Goal: Task Accomplishment & Management: Manage account settings

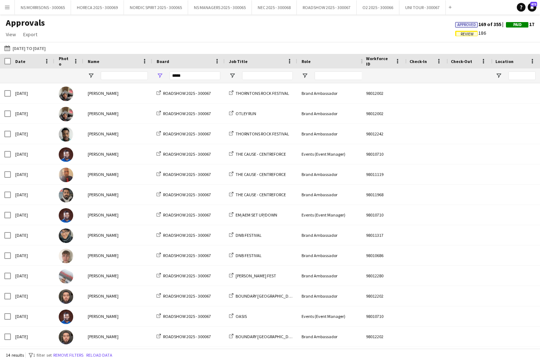
drag, startPoint x: 8, startPoint y: 7, endPoint x: 10, endPoint y: 13, distance: 6.9
click at [8, 7] on app-icon "Menu" at bounding box center [7, 7] width 6 height 6
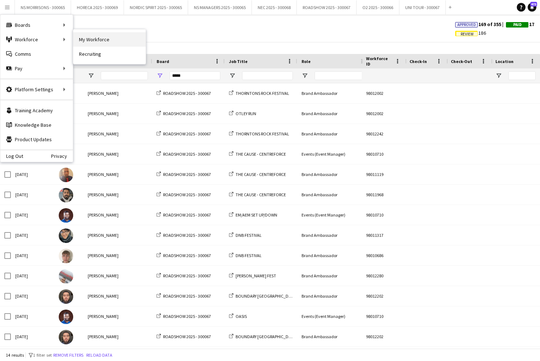
click at [95, 39] on link "My Workforce" at bounding box center [109, 39] width 72 height 14
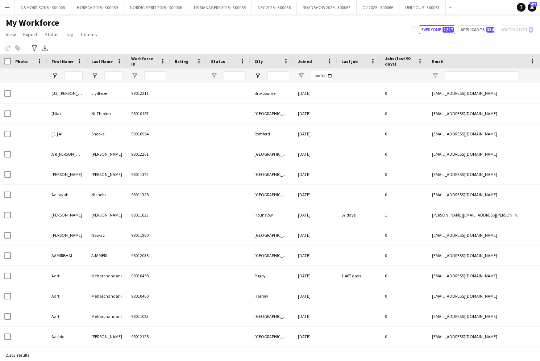
type input "**********"
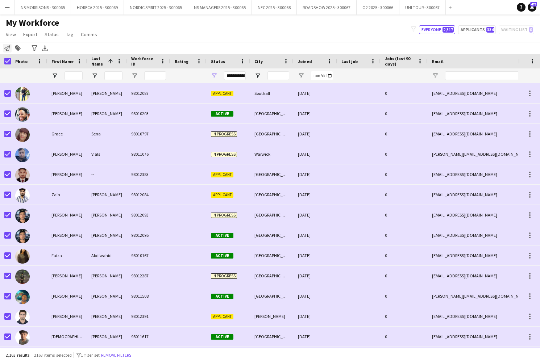
click at [6, 49] on icon "Notify workforce" at bounding box center [7, 48] width 6 height 6
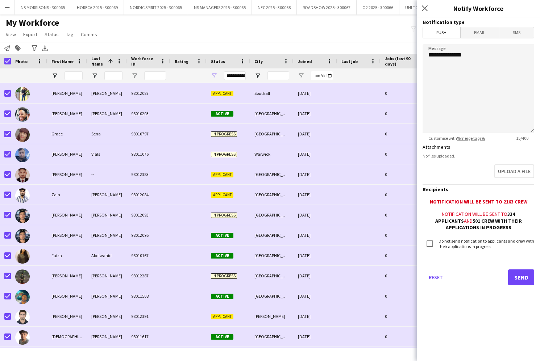
click at [494, 29] on span "Email" at bounding box center [480, 32] width 38 height 11
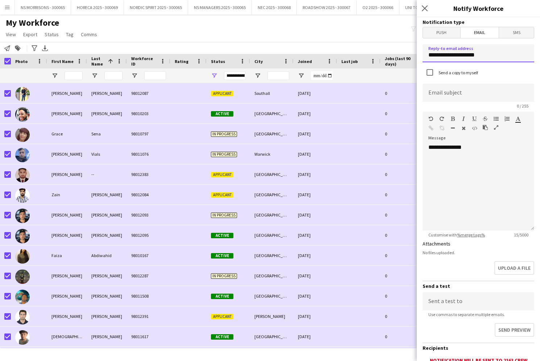
drag, startPoint x: 469, startPoint y: 53, endPoint x: 427, endPoint y: 50, distance: 41.8
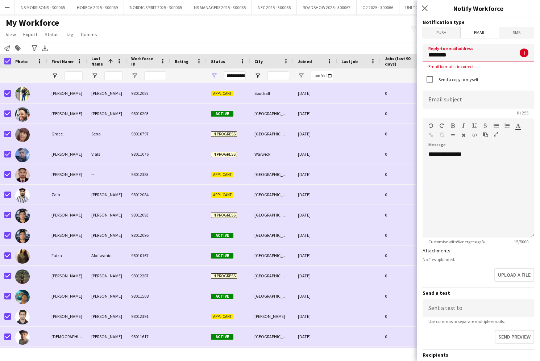
type input "*********"
type input "**********"
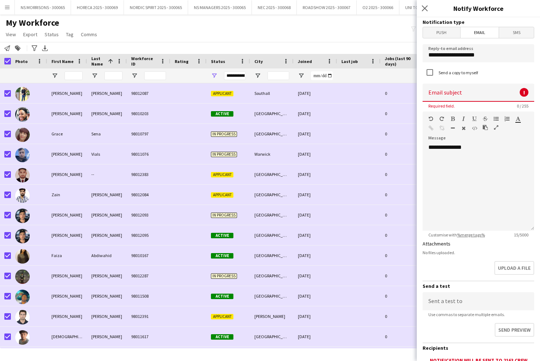
click at [439, 90] on input at bounding box center [479, 93] width 112 height 18
click at [443, 169] on div "**********" at bounding box center [479, 187] width 112 height 87
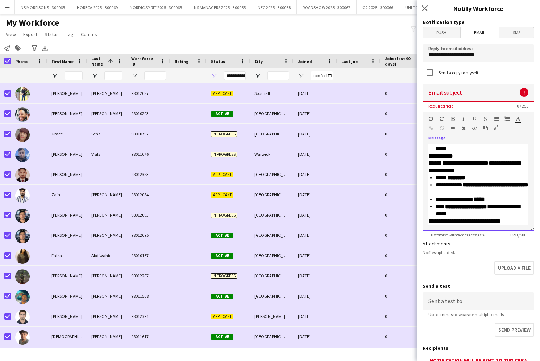
click at [483, 211] on div "**********" at bounding box center [482, 210] width 93 height 14
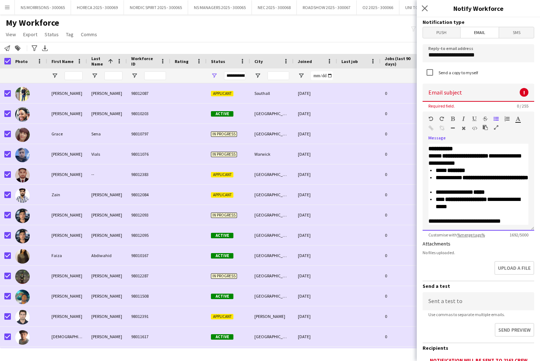
scroll to position [386, 0]
click at [517, 220] on div "**********" at bounding box center [478, 221] width 100 height 7
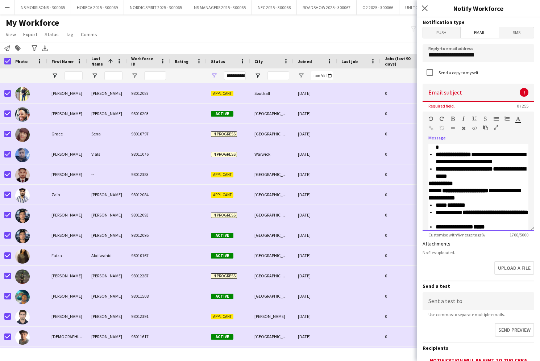
scroll to position [351, 0]
click at [498, 175] on div "**********" at bounding box center [482, 173] width 93 height 14
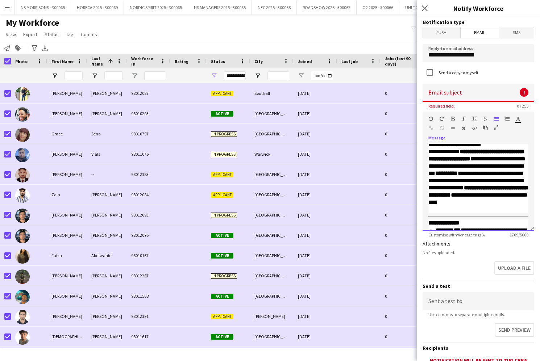
scroll to position [266, 0]
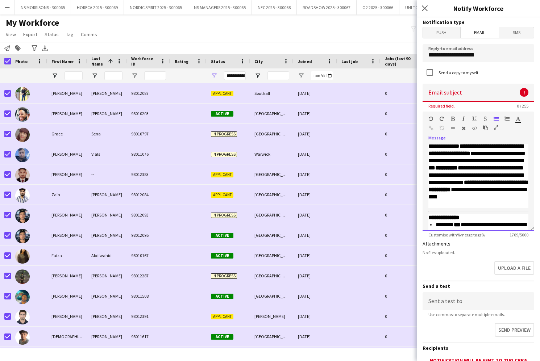
click at [488, 203] on div "**********" at bounding box center [478, 175] width 100 height 65
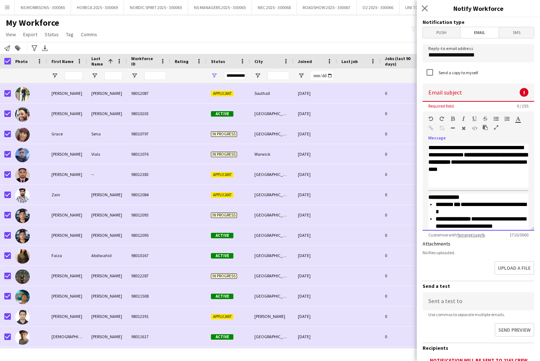
scroll to position [286, 0]
click at [428, 198] on b "**********" at bounding box center [443, 197] width 31 height 5
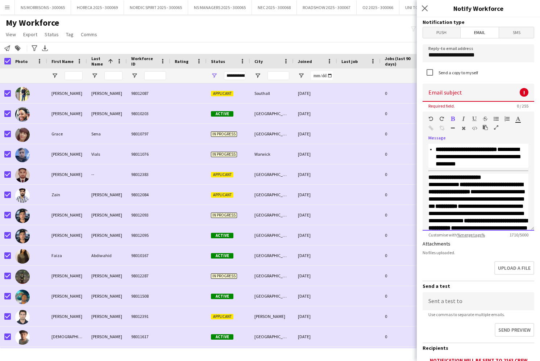
scroll to position [225, 0]
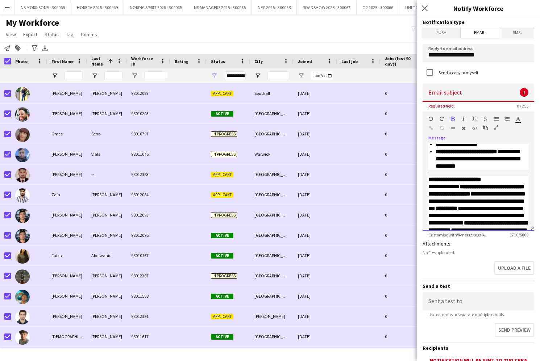
click at [429, 175] on div "**********" at bounding box center [478, 166] width 100 height 467
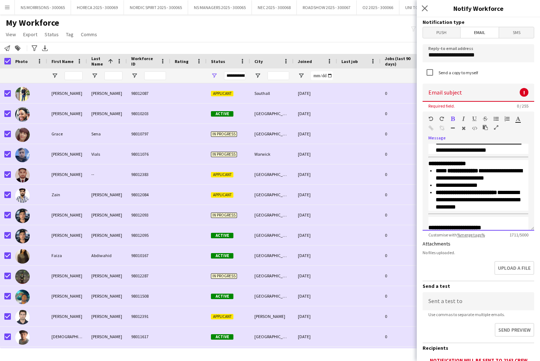
scroll to position [174, 0]
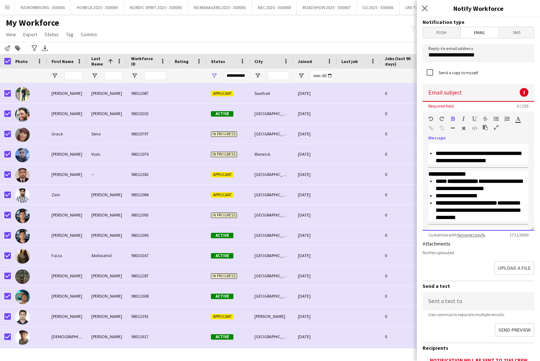
click at [430, 173] on b "**********" at bounding box center [447, 173] width 38 height 5
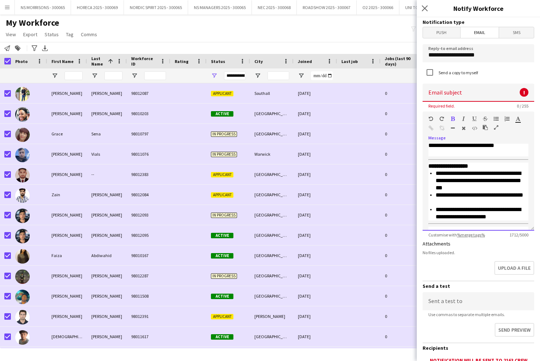
scroll to position [114, 0]
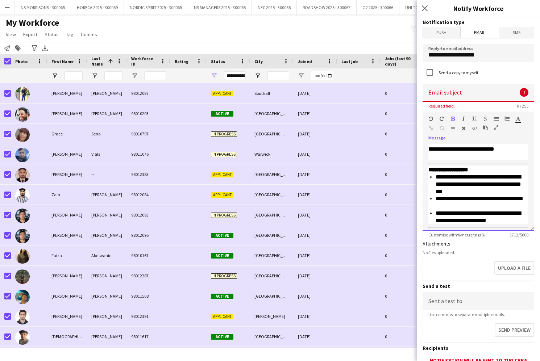
click at [428, 166] on div "**********" at bounding box center [479, 187] width 112 height 87
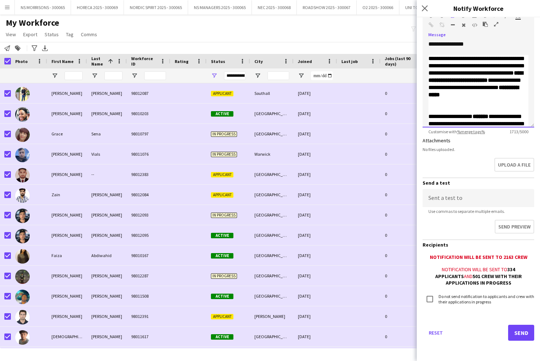
scroll to position [103, 0]
click at [520, 333] on button "Send" at bounding box center [521, 333] width 26 height 16
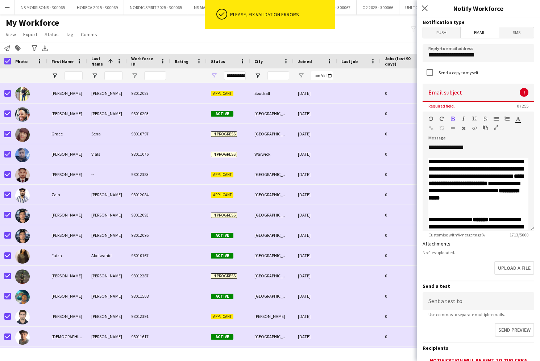
scroll to position [0, 0]
click at [456, 93] on input at bounding box center [479, 93] width 112 height 18
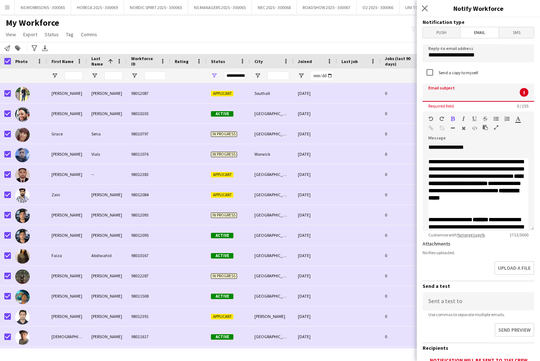
paste input "**********"
drag, startPoint x: 456, startPoint y: 97, endPoint x: 422, endPoint y: 94, distance: 34.6
click at [422, 94] on form "**********" at bounding box center [478, 240] width 123 height 447
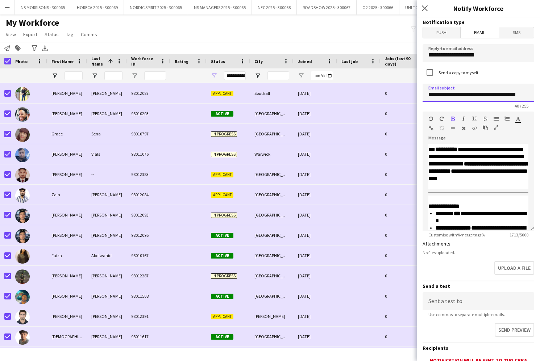
scroll to position [306, 0]
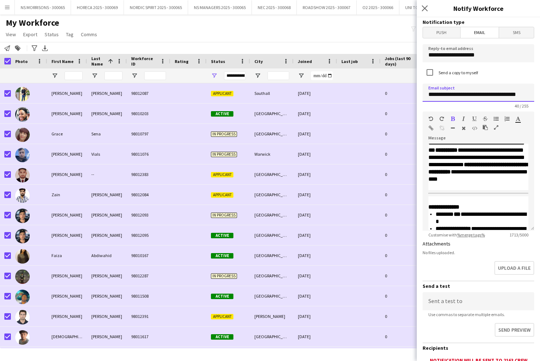
click at [459, 96] on input "**********" at bounding box center [479, 93] width 112 height 18
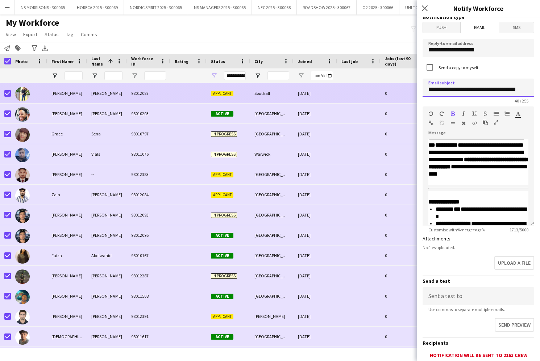
drag, startPoint x: 463, startPoint y: 91, endPoint x: 411, endPoint y: 87, distance: 52.3
click at [411, 87] on body "Menu Boards Boards Boards All jobs Status Workforce Workforce My Workforce Recr…" at bounding box center [270, 180] width 540 height 361
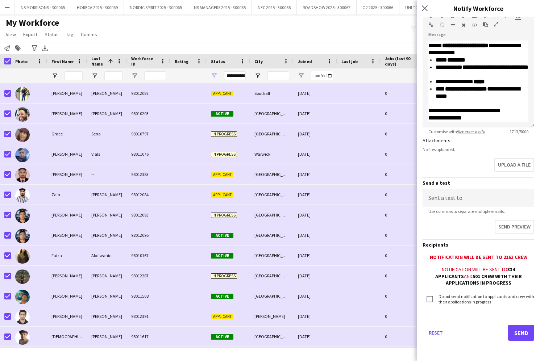
scroll to position [103, 0]
type input "**********"
click at [519, 325] on div "Reset Send" at bounding box center [479, 336] width 112 height 51
click at [522, 328] on button "Send" at bounding box center [521, 333] width 26 height 16
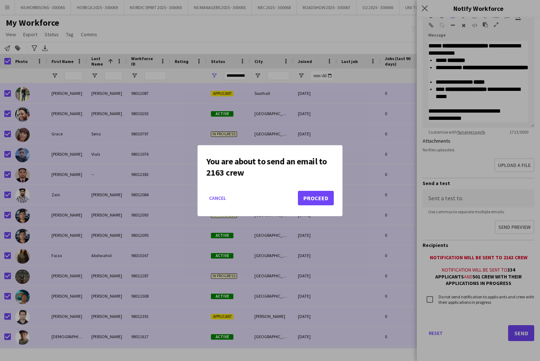
click at [313, 196] on button "Proceed" at bounding box center [316, 198] width 36 height 14
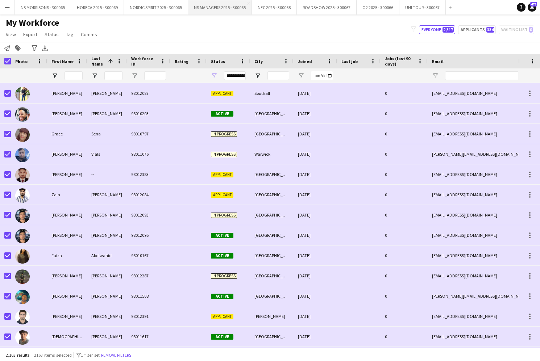
click at [208, 9] on button "NS MANAGERS 2025 - 300065 Close" at bounding box center [220, 7] width 64 height 14
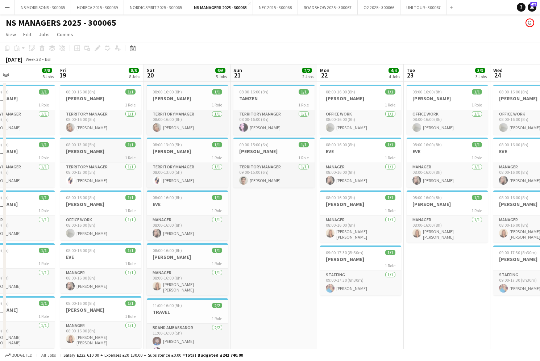
scroll to position [0, 203]
click at [103, 152] on h3 "[PERSON_NAME]" at bounding box center [100, 151] width 81 height 7
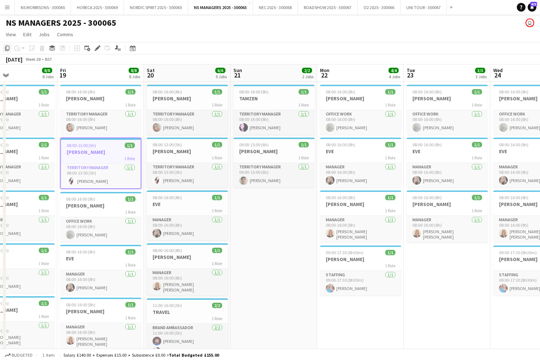
click at [6, 48] on icon at bounding box center [7, 48] width 4 height 5
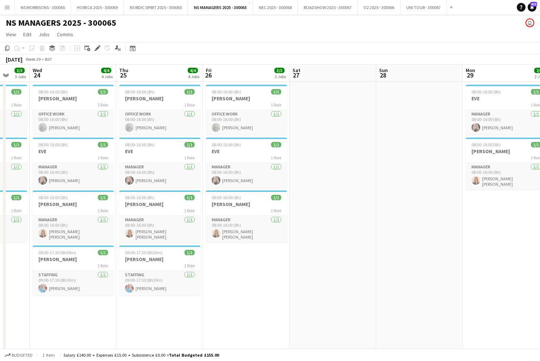
drag, startPoint x: 421, startPoint y: 108, endPoint x: 354, endPoint y: 101, distance: 67.8
click at [421, 108] on app-date-cell at bounding box center [419, 303] width 87 height 442
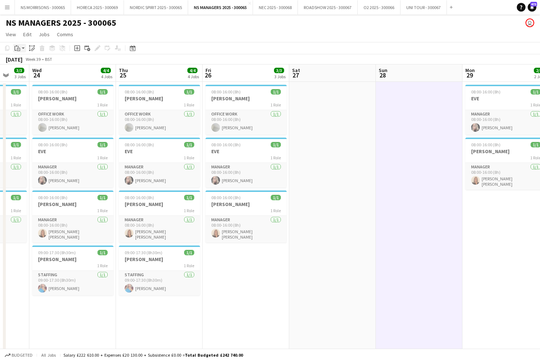
click at [20, 47] on icon "Paste" at bounding box center [17, 48] width 6 height 6
drag, startPoint x: 21, startPoint y: 61, endPoint x: 198, endPoint y: 72, distance: 177.6
click at [22, 61] on link "Paste Command V" at bounding box center [47, 62] width 57 height 7
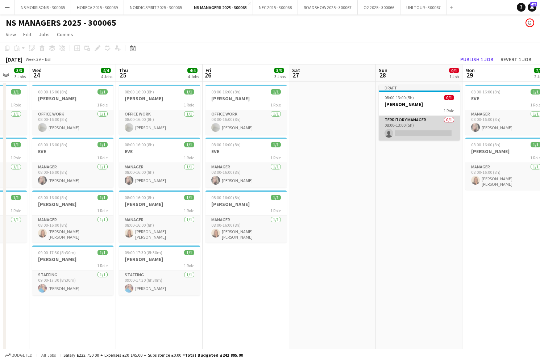
click at [401, 130] on app-card-role "Territory Manager 0/1 08:00-13:00 (5h) single-neutral-actions" at bounding box center [419, 128] width 81 height 25
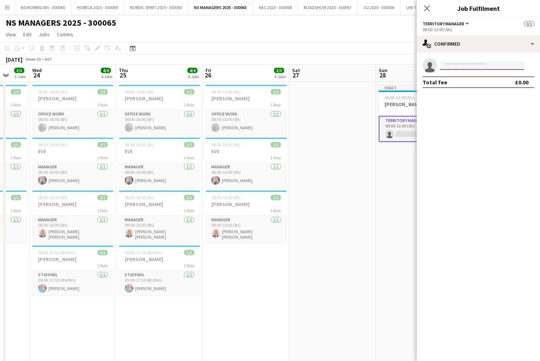
click at [469, 65] on input at bounding box center [482, 65] width 84 height 9
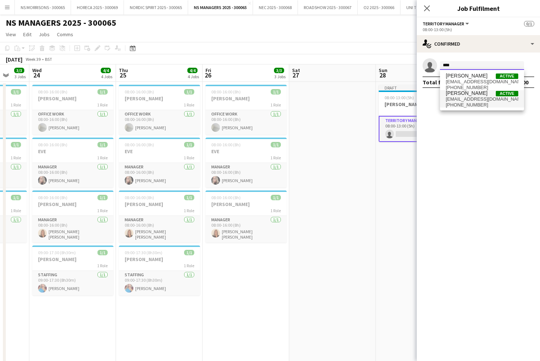
type input "****"
click at [465, 94] on span "[PERSON_NAME]" at bounding box center [467, 93] width 42 height 6
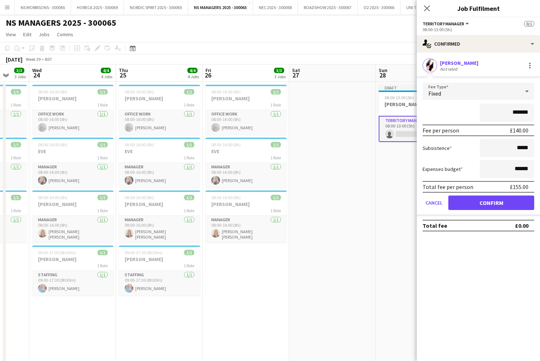
drag, startPoint x: 512, startPoint y: 113, endPoint x: 542, endPoint y: 112, distance: 30.1
click at [540, 112] on html "Menu Boards Boards Boards All jobs Status Workforce Workforce My Workforce Recr…" at bounding box center [270, 268] width 540 height 536
type input "**"
type input "****"
click at [488, 200] on button "Confirm" at bounding box center [491, 203] width 86 height 14
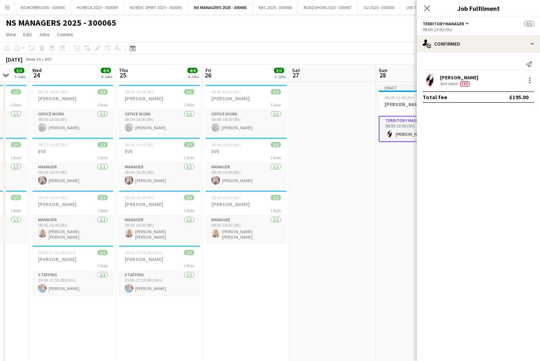
click at [311, 207] on app-date-cell at bounding box center [332, 303] width 87 height 442
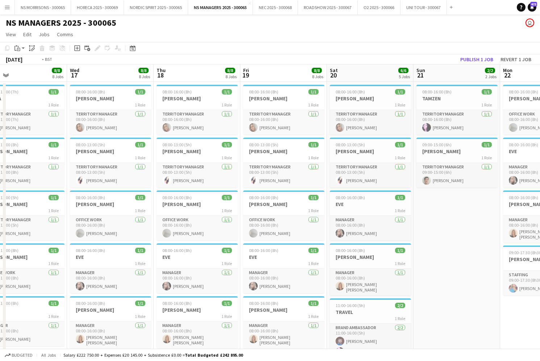
scroll to position [0, 199]
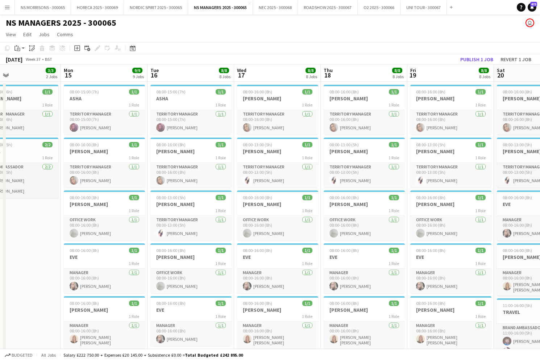
drag, startPoint x: 97, startPoint y: 94, endPoint x: 66, endPoint y: 79, distance: 34.9
click at [97, 94] on span "08:00-15:00 (7h)" at bounding box center [84, 91] width 29 height 5
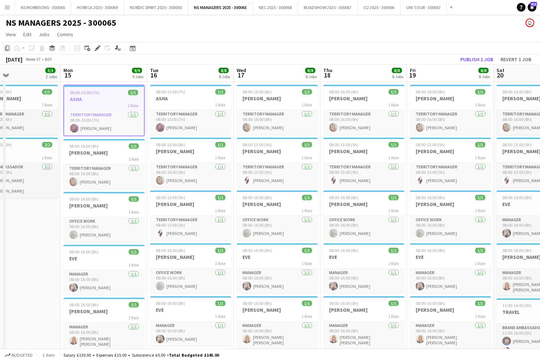
click at [5, 49] on icon "Copy" at bounding box center [7, 48] width 6 height 6
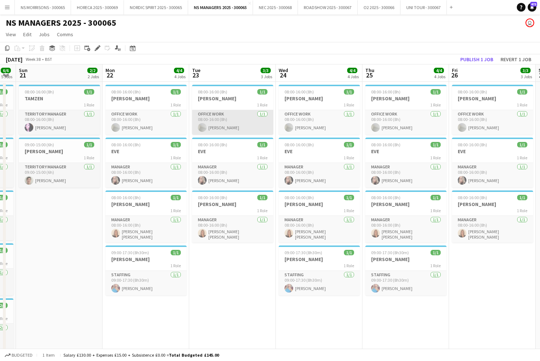
scroll to position [0, 274]
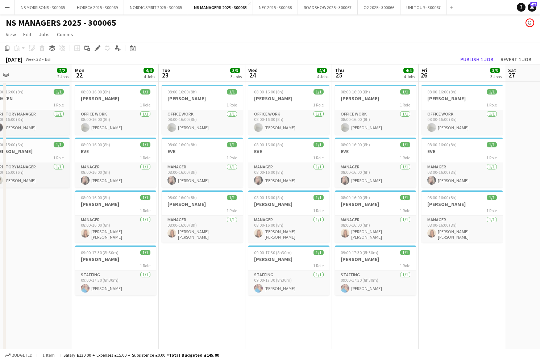
click at [130, 307] on app-date-cell "08:00-16:00 (8h) 1/1 [PERSON_NAME] 1 Role Office work [DATE] 08:00-16:00 (8h) […" at bounding box center [115, 330] width 87 height 496
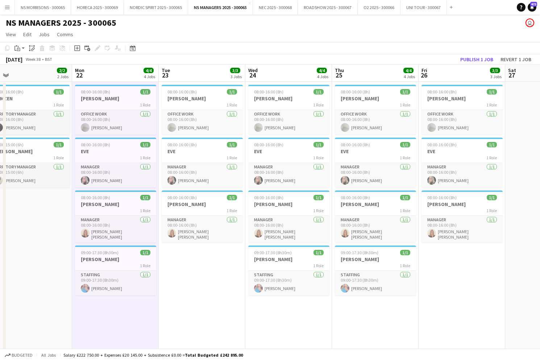
click at [191, 293] on app-date-cell "08:00-16:00 (8h) 1/1 [PERSON_NAME] 1 Role Office work [DATE] 08:00-16:00 (8h) […" at bounding box center [202, 330] width 87 height 496
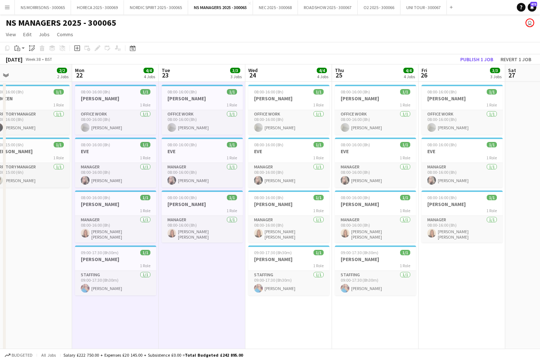
drag, startPoint x: 275, startPoint y: 312, endPoint x: 345, endPoint y: 319, distance: 70.3
click at [275, 312] on app-date-cell "08:00-16:00 (8h) 1/1 [PERSON_NAME] 1 Role Office work [DATE] 08:00-16:00 (8h) […" at bounding box center [288, 330] width 87 height 496
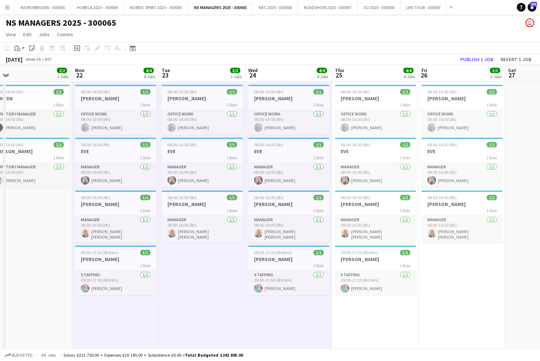
drag, startPoint x: 372, startPoint y: 322, endPoint x: 353, endPoint y: 303, distance: 26.7
click at [372, 322] on app-date-cell "08:00-16:00 (8h) 1/1 [PERSON_NAME] 1 Role Office work [DATE] 08:00-16:00 (8h) […" at bounding box center [375, 330] width 87 height 496
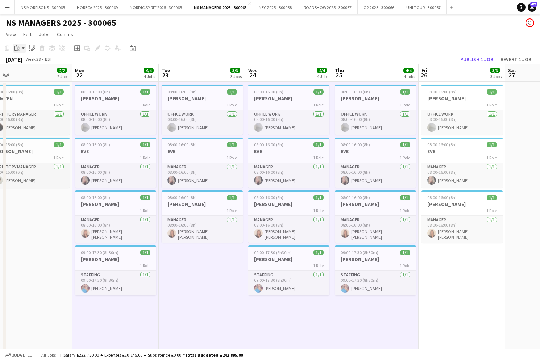
click at [21, 48] on div "Paste" at bounding box center [17, 48] width 9 height 9
click at [29, 75] on link "Paste with crew Command Shift V" at bounding box center [47, 74] width 57 height 7
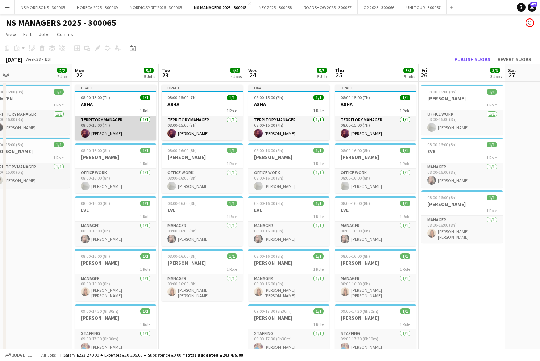
click at [143, 131] on app-card-role "Territory Manager [DATE] 08:00-15:00 (7h) [PERSON_NAME]" at bounding box center [115, 128] width 81 height 25
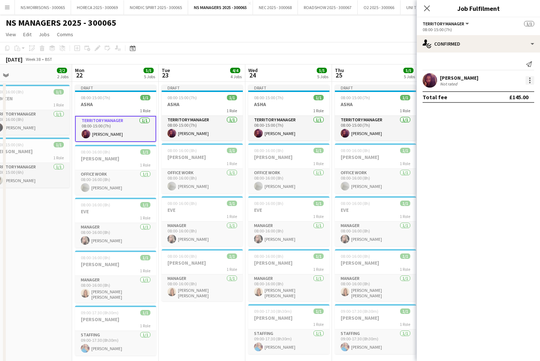
click at [532, 80] on div at bounding box center [530, 80] width 9 height 9
click at [514, 93] on span "Edit fee" at bounding box center [506, 94] width 45 height 7
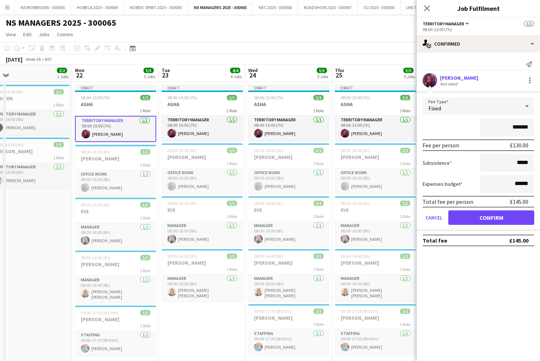
click at [57, 223] on app-date-cell "08:00-16:00 (8h) 1/1 TAMZEN 1 Role Territory Manager [DATE] 08:00-16:00 (8h) [P…" at bounding box center [29, 330] width 87 height 496
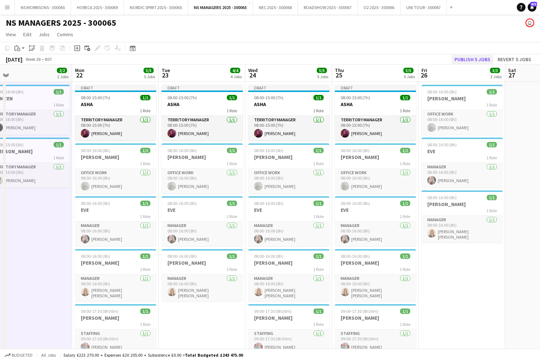
click at [463, 59] on button "Publish 5 jobs" at bounding box center [473, 59] width 42 height 9
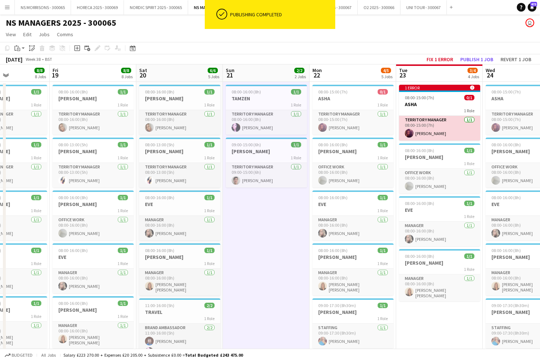
scroll to position [0, 206]
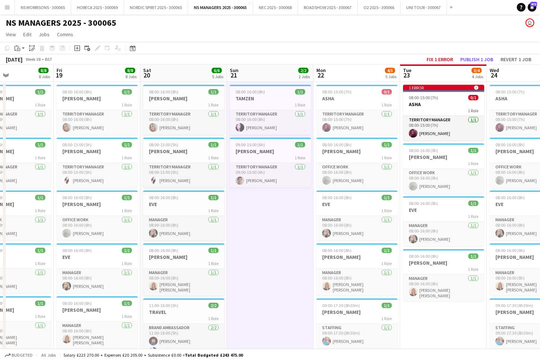
drag, startPoint x: 76, startPoint y: 99, endPoint x: 54, endPoint y: 75, distance: 31.8
click at [72, 95] on app-calendar-viewport "Tue 16 8/8 8 Jobs Wed 17 8/8 8 Jobs Thu 18 8/8 8 Jobs Fri 19 8/8 8 Jobs Sat 20 …" at bounding box center [270, 321] width 540 height 513
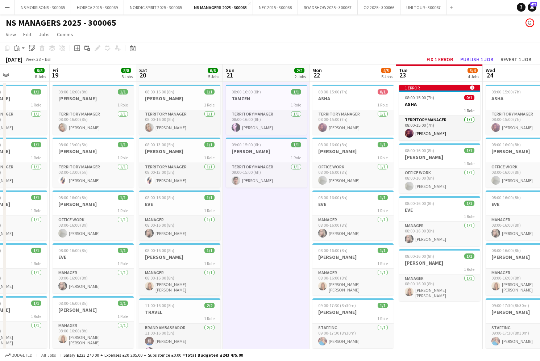
click at [71, 103] on div "1 Role" at bounding box center [93, 105] width 81 height 6
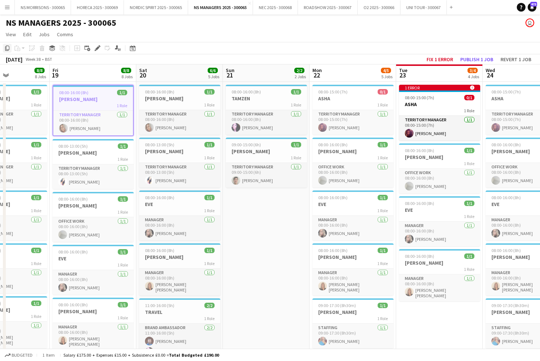
click at [5, 46] on icon "Copy" at bounding box center [7, 48] width 6 height 6
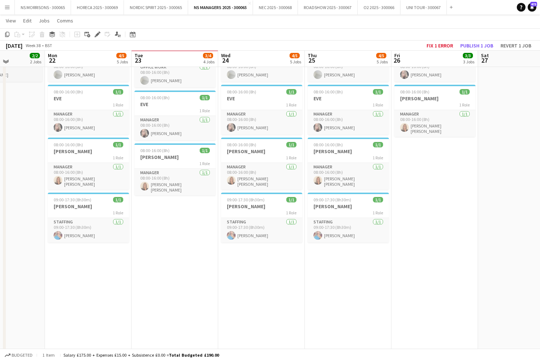
scroll to position [105, 0]
drag, startPoint x: 95, startPoint y: 274, endPoint x: 134, endPoint y: 251, distance: 45.6
click at [95, 274] on app-date-cell "08:00-15:00 (7h) 0/1 ASHA 1 Role Territory Manager [DATE] 08:00-15:00 (7h) [PER…" at bounding box center [88, 224] width 87 height 496
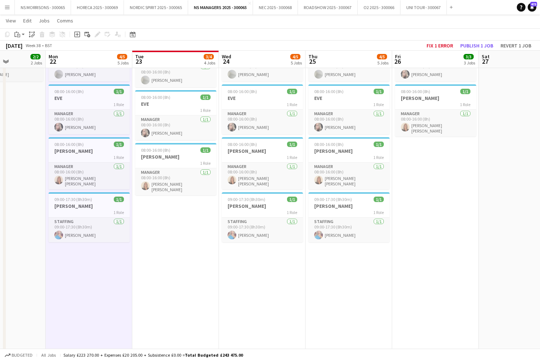
drag, startPoint x: 174, startPoint y: 227, endPoint x: 220, endPoint y: 243, distance: 48.4
click at [174, 227] on app-date-cell "1 error alert-circle 08:00-15:00 (7h) 0/1 ASHA 1 Role Territory Manager [DATE] …" at bounding box center [175, 224] width 87 height 496
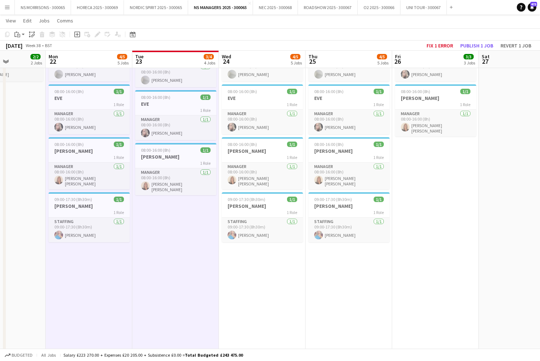
drag, startPoint x: 246, startPoint y: 260, endPoint x: 256, endPoint y: 260, distance: 9.8
click at [247, 260] on app-calendar-viewport "Thu 18 8/8 8 Jobs Fri 19 8/8 8 Jobs Sat 20 6/6 5 Jobs Sun 21 2/2 2 Jobs Mon 22 …" at bounding box center [270, 197] width 540 height 549
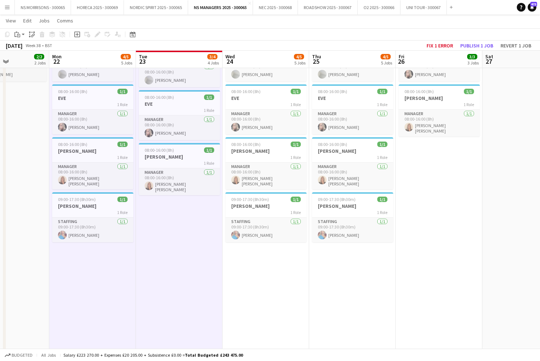
drag, startPoint x: 353, startPoint y: 265, endPoint x: 386, endPoint y: 253, distance: 34.5
click at [353, 265] on app-date-cell "08:00-15:00 (7h) 0/1 ASHA 1 Role Territory Manager [DATE] 08:00-15:00 (7h) [PER…" at bounding box center [352, 224] width 87 height 496
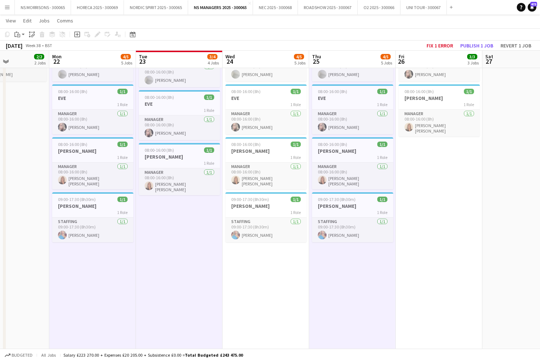
click at [300, 271] on app-date-cell "08:00-15:00 (7h) 0/1 ASHA 1 Role Territory Manager [DATE] 08:00-15:00 (7h) [PER…" at bounding box center [266, 224] width 87 height 496
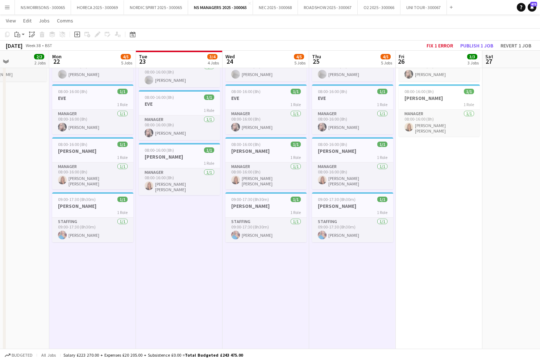
click at [452, 204] on app-date-cell "08:00-16:00 (8h) 1/1 [PERSON_NAME] 1 Role Office work [DATE] 08:00-16:00 (8h) […" at bounding box center [439, 224] width 87 height 496
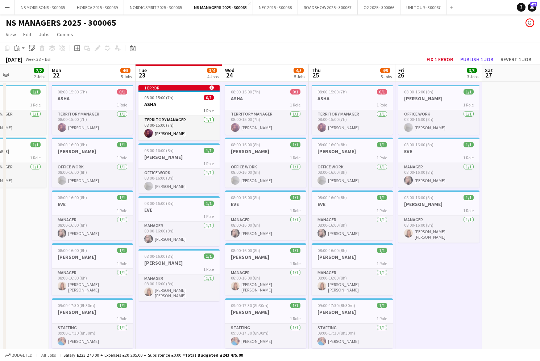
scroll to position [0, 0]
click at [16, 49] on icon "Paste" at bounding box center [17, 48] width 6 height 6
click at [31, 73] on link "Paste with crew Command Shift V" at bounding box center [47, 74] width 57 height 7
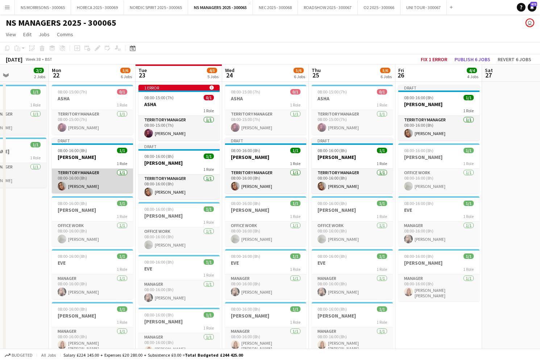
click at [94, 174] on app-card-role "Territory Manager [DATE] 08:00-16:00 (8h) [PERSON_NAME]" at bounding box center [92, 181] width 81 height 25
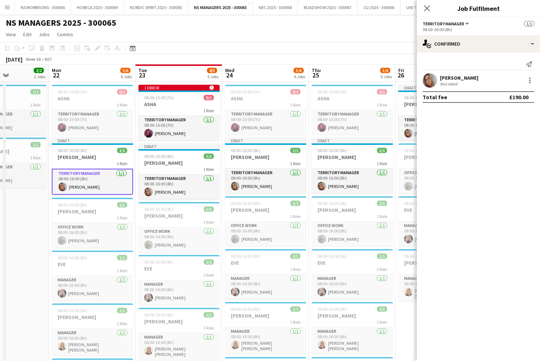
click at [17, 224] on app-date-cell "08:00-16:00 (8h) 1/1 TAMZEN 1 Role Territory Manager [DATE] 08:00-16:00 (8h) [P…" at bounding box center [5, 330] width 87 height 496
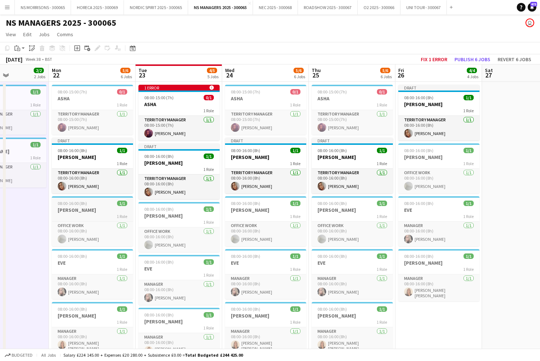
scroll to position [0, 297]
click at [466, 61] on button "Publish 6 jobs" at bounding box center [473, 59] width 42 height 9
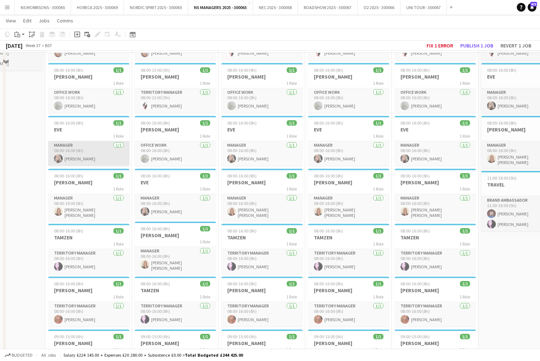
scroll to position [132, 0]
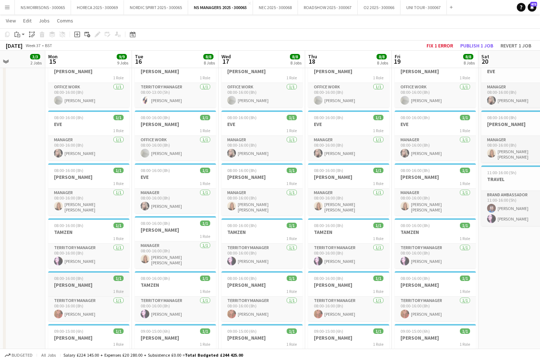
click at [69, 279] on app-job-card "08:00-16:00 (8h) 1/1 [PERSON_NAME] 1 Role Territory Manager [DATE] 08:00-16:00 …" at bounding box center [88, 296] width 81 height 50
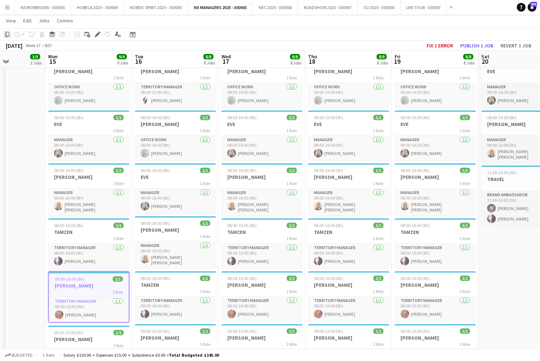
click at [8, 35] on icon "Copy" at bounding box center [7, 35] width 6 height 6
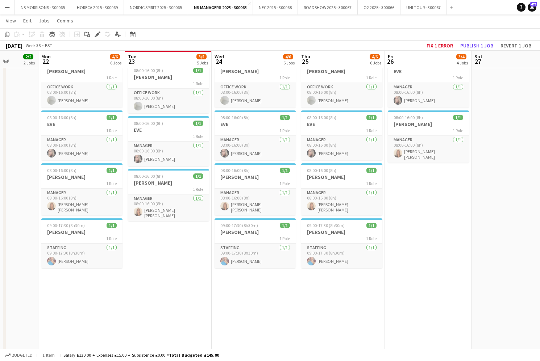
scroll to position [0, 309]
click at [80, 290] on app-date-cell "08:00-15:00 (7h) 0/1 ASHA 1 Role Territory Manager [DATE] 08:00-15:00 (7h) [PER…" at bounding box center [81, 197] width 87 height 496
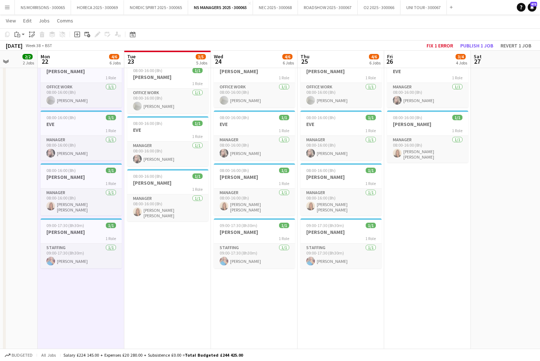
click at [332, 311] on app-date-cell "08:00-15:00 (7h) 0/1 ASHA 1 Role Territory Manager [DATE] 08:00-15:00 (7h) [PER…" at bounding box center [341, 197] width 87 height 496
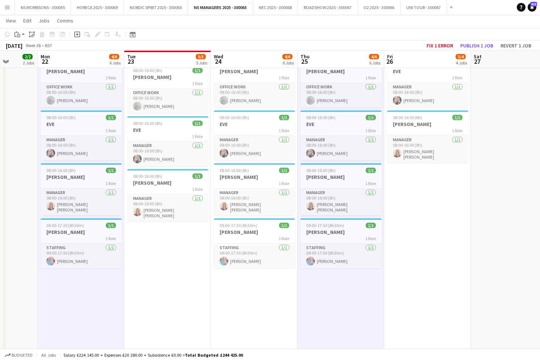
drag, startPoint x: 424, startPoint y: 254, endPoint x: 413, endPoint y: 244, distance: 14.6
click at [423, 254] on app-date-cell "08:00-16:00 (8h) 0/1 [PERSON_NAME] 1 Role Territory Manager [DATE] 08:00-16:00 …" at bounding box center [427, 197] width 87 height 496
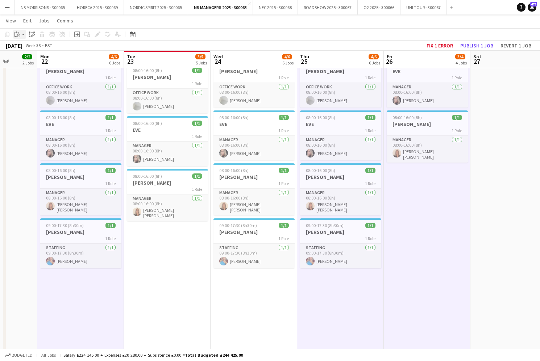
click at [18, 35] on icon "Paste" at bounding box center [17, 35] width 6 height 6
click at [28, 59] on link "Paste with crew Command Shift V" at bounding box center [47, 60] width 57 height 7
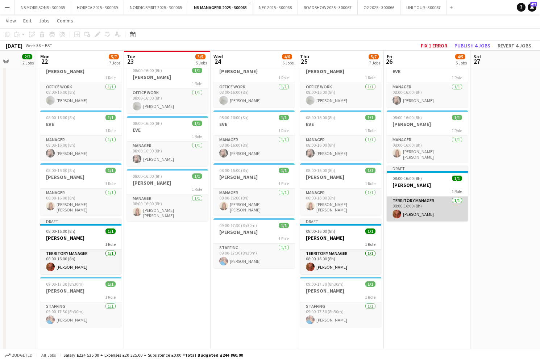
click at [424, 201] on app-card-role "Territory Manager [DATE] 08:00-16:00 (8h) [PERSON_NAME]" at bounding box center [427, 209] width 81 height 25
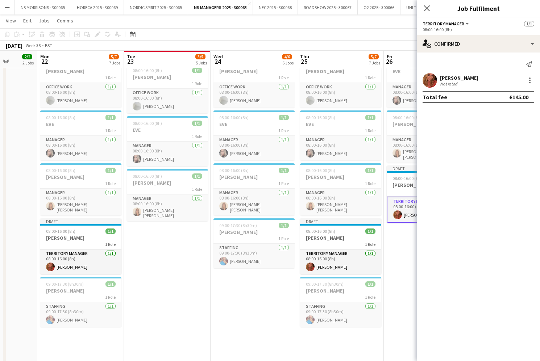
click at [391, 265] on app-date-cell "08:00-16:00 (8h) 0/1 [PERSON_NAME] 1 Role Territory Manager [DATE] 08:00-16:00 …" at bounding box center [427, 197] width 87 height 496
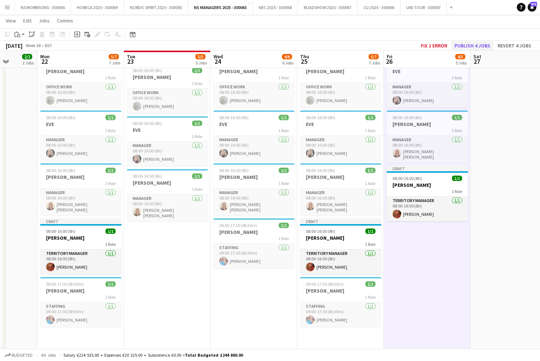
click at [467, 45] on button "Publish 4 jobs" at bounding box center [473, 45] width 42 height 9
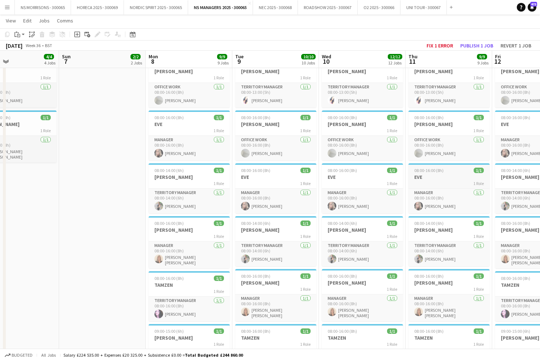
scroll to position [0, 162]
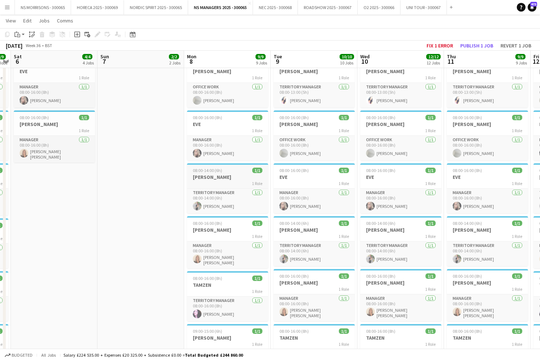
click at [200, 177] on h3 "[PERSON_NAME]" at bounding box center [227, 177] width 81 height 7
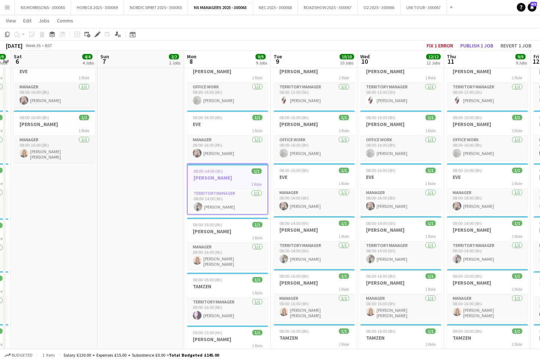
drag, startPoint x: 8, startPoint y: 33, endPoint x: 47, endPoint y: 49, distance: 42.8
click at [8, 33] on icon "Copy" at bounding box center [7, 35] width 6 height 6
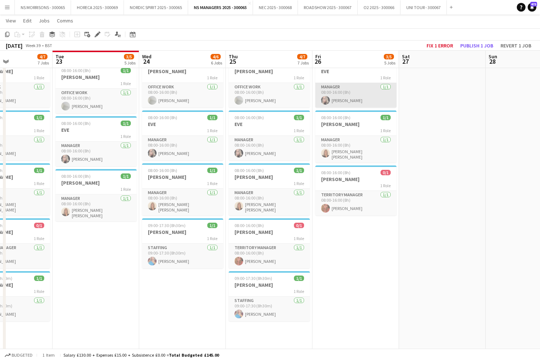
scroll to position [0, 207]
click at [112, 258] on app-date-cell "1 error alert-circle 08:00-15:00 (7h) 0/1 ASHA 1 Role Territory Manager [DATE] …" at bounding box center [96, 277] width 87 height 656
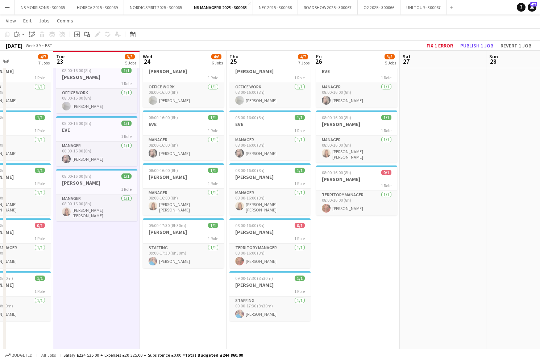
click at [182, 291] on app-date-cell "08:00-15:00 (7h) 0/1 ASHA 1 Role Territory Manager [DATE] 08:00-15:00 (7h) [PER…" at bounding box center [183, 277] width 87 height 656
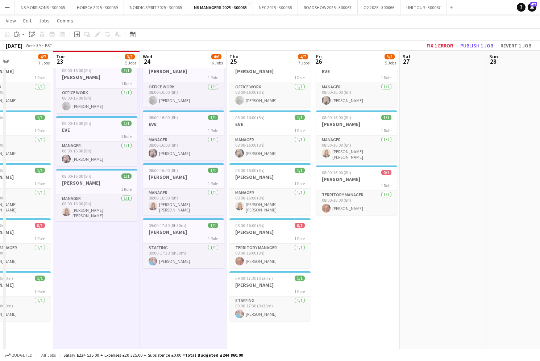
drag, startPoint x: 265, startPoint y: 343, endPoint x: 271, endPoint y: 337, distance: 9.2
click at [265, 343] on app-date-cell "08:00-15:00 (7h) 0/1 ASHA 1 Role Territory Manager [DATE] 08:00-15:00 (7h) [PER…" at bounding box center [270, 277] width 87 height 656
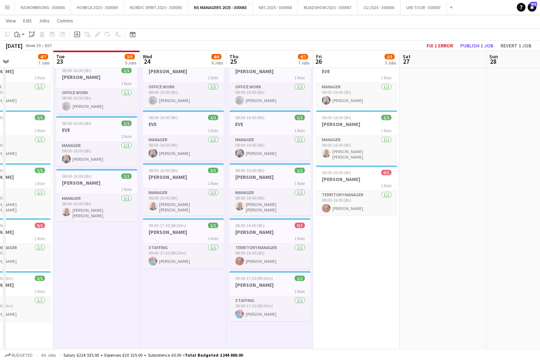
click at [367, 245] on app-date-cell "08:00-16:00 (8h) 0/1 [PERSON_NAME] 1 Role Territory Manager [DATE] 08:00-16:00 …" at bounding box center [356, 277] width 87 height 656
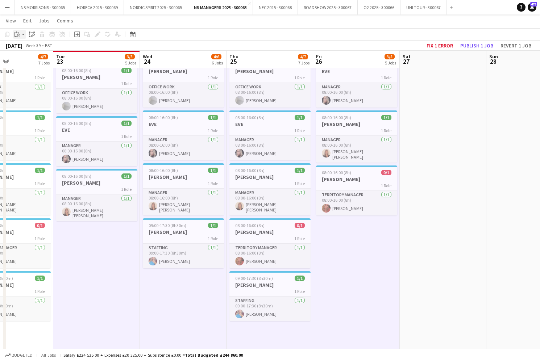
click at [18, 36] on icon "Paste" at bounding box center [17, 35] width 6 height 6
click at [28, 61] on link "Paste with crew Command Shift V" at bounding box center [47, 60] width 57 height 7
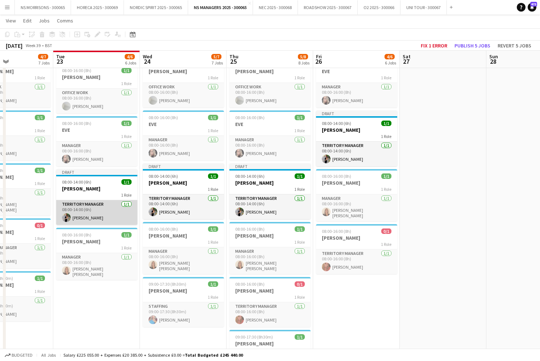
click at [113, 207] on app-card-role "Territory Manager [DATE] 08:00-14:00 (6h) [PERSON_NAME]" at bounding box center [96, 212] width 81 height 25
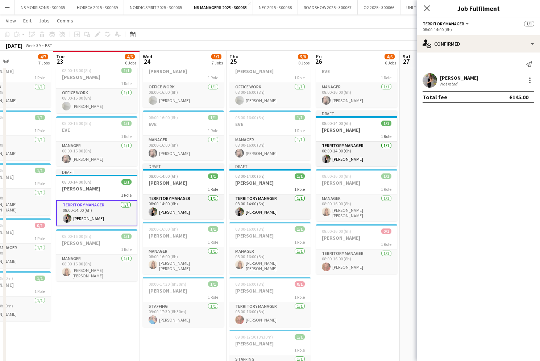
click at [113, 206] on app-card-role "Territory Manager [DATE] 08:00-14:00 (6h) [PERSON_NAME]" at bounding box center [96, 213] width 81 height 26
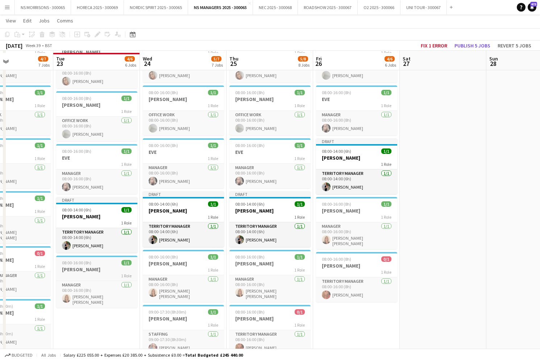
scroll to position [107, 0]
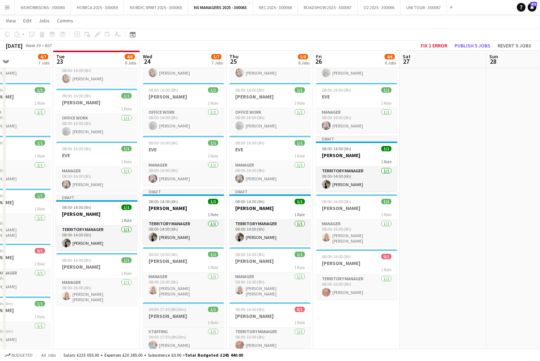
click at [177, 310] on app-job-card "09:00-17:30 (8h30m) 1/1 [PERSON_NAME] 1 Role Staffing [DATE] 09:00-17:30 (8h30m…" at bounding box center [183, 328] width 81 height 50
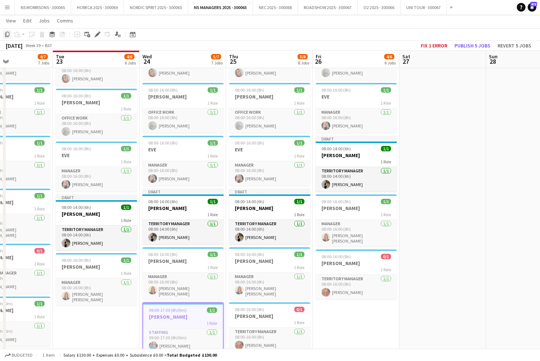
click at [7, 34] on icon "Copy" at bounding box center [7, 35] width 6 height 6
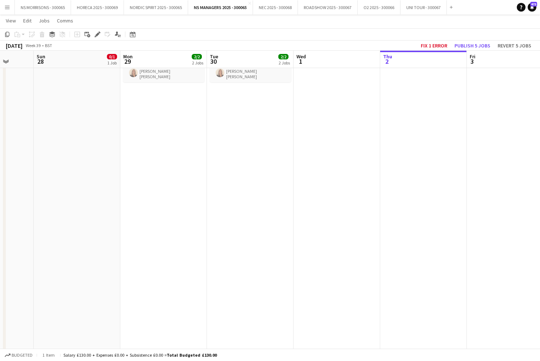
scroll to position [0, 318]
click at [157, 123] on app-date-cell "08:00-16:00 (8h) 1/1 EVE 1 Role Manager [DATE] 08:00-16:00 (8h) [PERSON_NAME] 0…" at bounding box center [159, 302] width 87 height 656
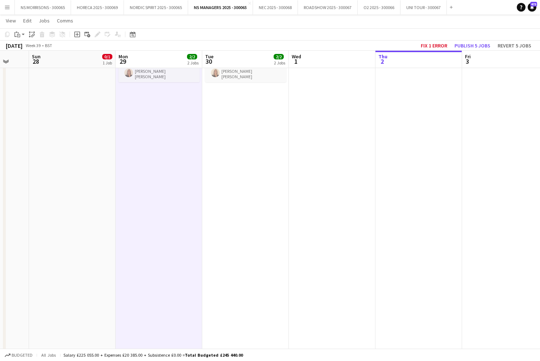
click at [248, 114] on app-date-cell "08:00-16:00 (8h) 1/1 EVE 1 Role Manager [DATE] 08:00-16:00 (8h) [PERSON_NAME] 0…" at bounding box center [245, 302] width 87 height 656
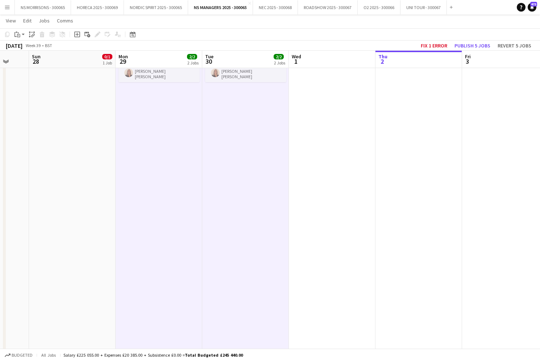
scroll to position [0, 317]
click at [407, 105] on app-date-cell at bounding box center [419, 302] width 87 height 656
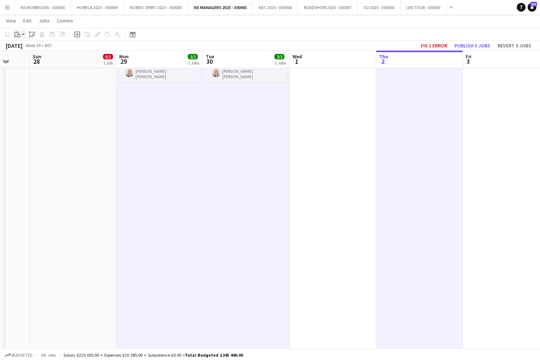
click at [19, 34] on icon at bounding box center [18, 35] width 3 height 3
click at [40, 60] on link "Paste with crew Command Shift V" at bounding box center [47, 60] width 57 height 7
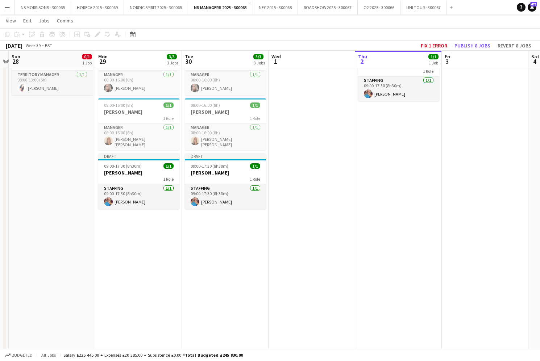
scroll to position [0, 253]
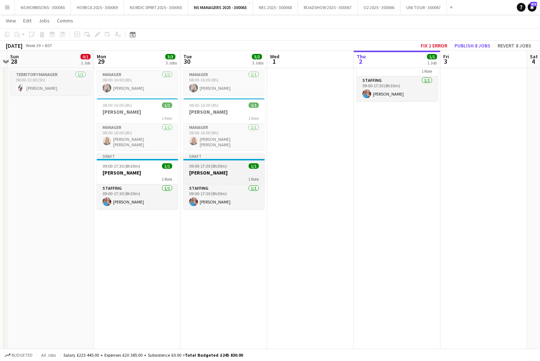
click at [202, 176] on div "1 Role" at bounding box center [223, 179] width 81 height 6
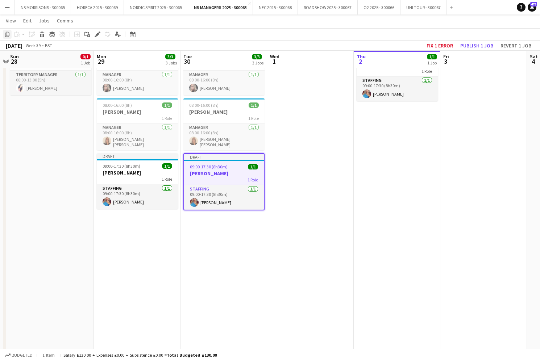
click at [8, 35] on icon "Copy" at bounding box center [7, 35] width 6 height 6
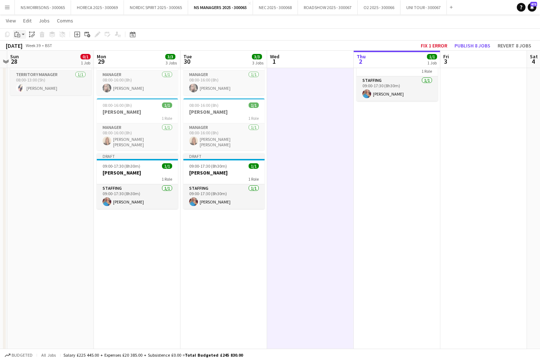
click at [20, 34] on icon at bounding box center [18, 35] width 3 height 3
click at [30, 60] on link "Paste with crew Command Shift V" at bounding box center [47, 60] width 57 height 7
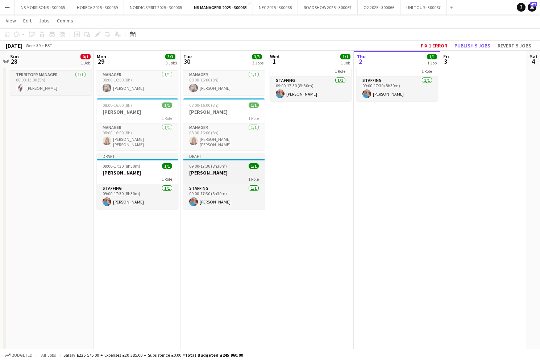
click at [228, 170] on h3 "[PERSON_NAME]" at bounding box center [223, 173] width 81 height 7
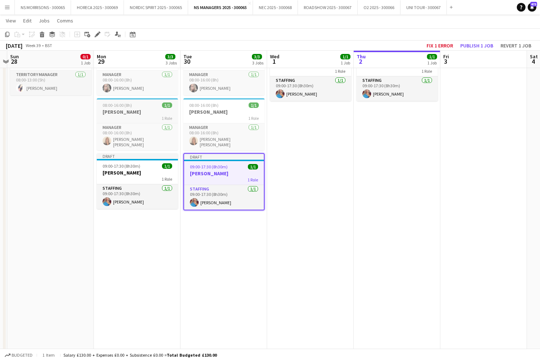
scroll to position [0, 253]
click at [43, 34] on icon at bounding box center [42, 36] width 4 height 4
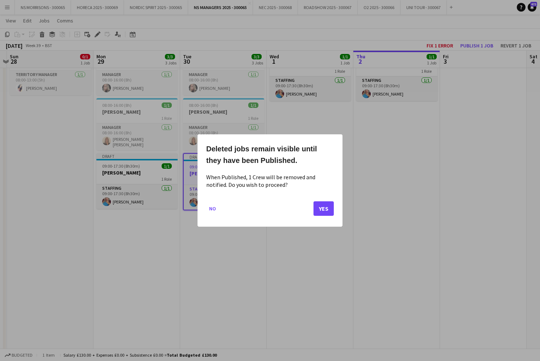
click at [319, 203] on button "Yes" at bounding box center [324, 209] width 20 height 14
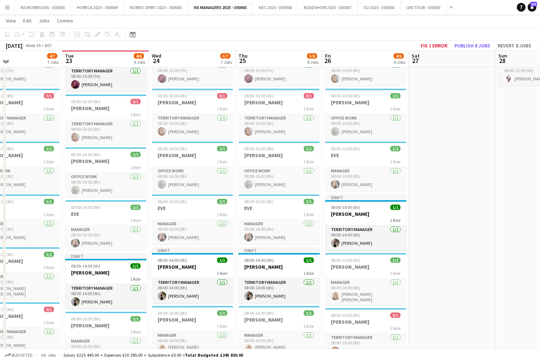
scroll to position [50, 0]
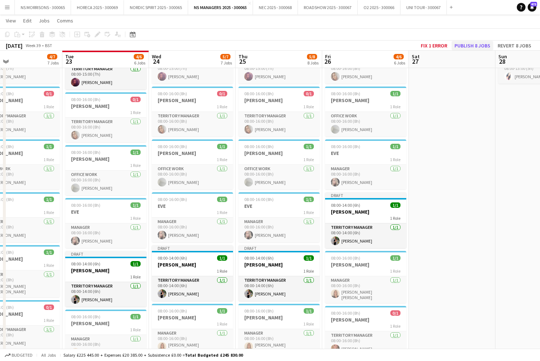
click at [478, 48] on button "Publish 8 jobs" at bounding box center [473, 45] width 42 height 9
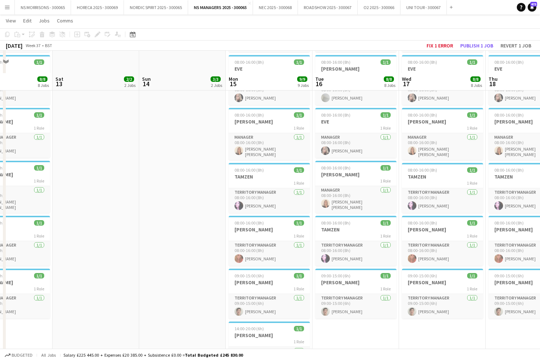
scroll to position [222, 0]
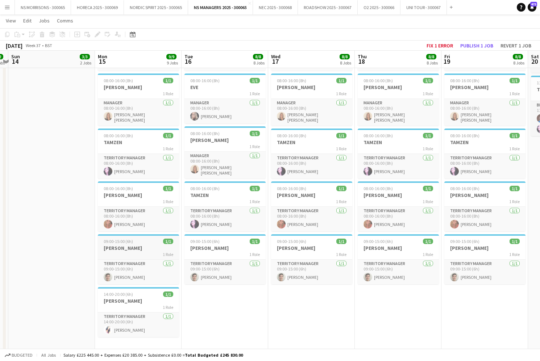
click at [152, 245] on h3 "[PERSON_NAME]" at bounding box center [138, 248] width 81 height 7
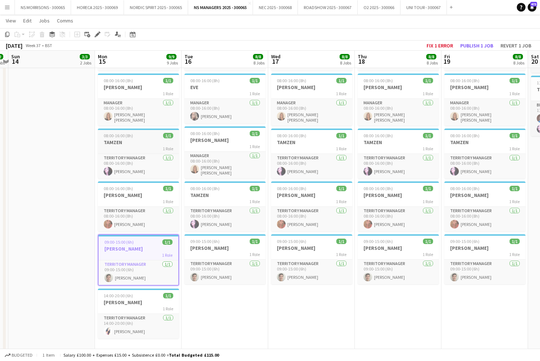
scroll to position [0, 339]
drag, startPoint x: 7, startPoint y: 36, endPoint x: 18, endPoint y: 40, distance: 12.2
click at [7, 36] on icon "Copy" at bounding box center [7, 35] width 6 height 6
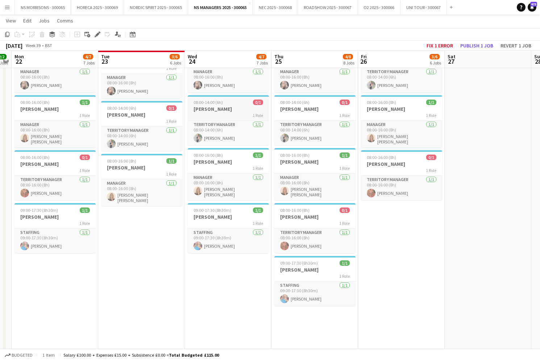
scroll to position [0, 158]
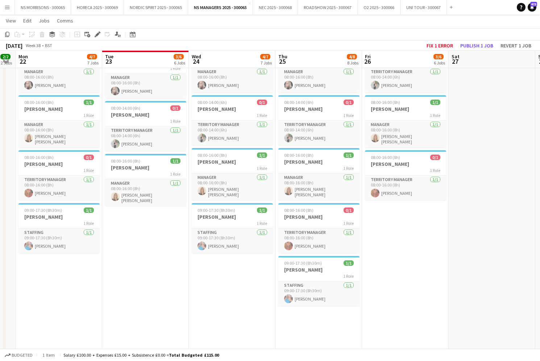
click at [66, 265] on app-date-cell "08:00-15:00 (7h) 0/1 ASHA 1 Role Territory Manager [DATE] 08:00-15:00 (7h) [PER…" at bounding box center [59, 209] width 87 height 656
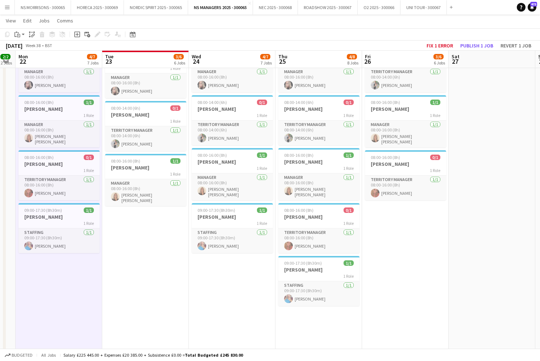
drag, startPoint x: 174, startPoint y: 262, endPoint x: 193, endPoint y: 275, distance: 23.4
click at [174, 262] on app-date-cell "1 error alert-circle 08:00-15:00 (7h) 0/1 ASHA 1 Role Territory Manager [DATE] …" at bounding box center [145, 209] width 87 height 656
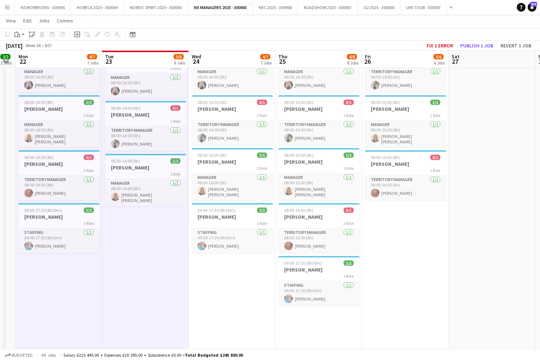
drag, startPoint x: 200, startPoint y: 279, endPoint x: 241, endPoint y: 282, distance: 41.4
click at [204, 279] on app-calendar-viewport "Sat 20 6/6 5 Jobs Sun 21 2/2 2 Jobs Mon 22 4/7 7 Jobs Tue 23 3/6 6 Jobs Wed 24 …" at bounding box center [270, 182] width 540 height 709
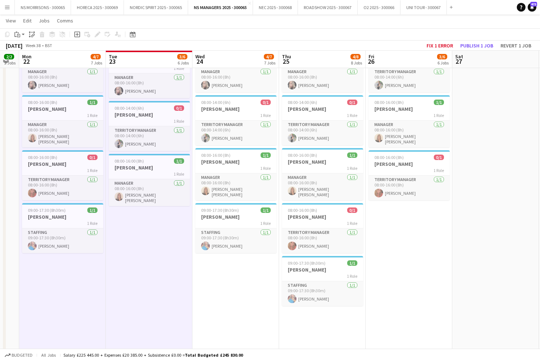
drag, startPoint x: 305, startPoint y: 319, endPoint x: 273, endPoint y: 307, distance: 34.3
click at [305, 319] on app-date-cell "08:00-15:00 (7h) 0/1 ASHA 1 Role Territory Manager [DATE] 08:00-15:00 (7h) [PER…" at bounding box center [322, 209] width 87 height 656
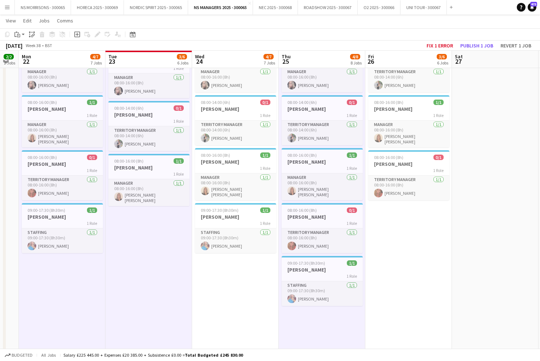
click at [251, 294] on app-date-cell "08:00-15:00 (7h) 0/1 ASHA 1 Role Territory Manager [DATE] 08:00-15:00 (7h) [PER…" at bounding box center [235, 209] width 87 height 656
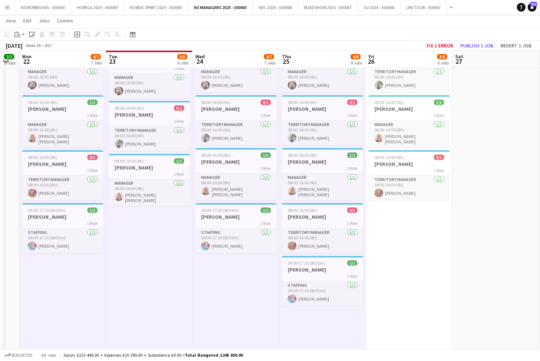
click at [414, 254] on app-date-cell "08:00-16:00 (8h) 0/1 [PERSON_NAME] 1 Role Territory Manager [DATE] 08:00-16:00 …" at bounding box center [409, 209] width 87 height 656
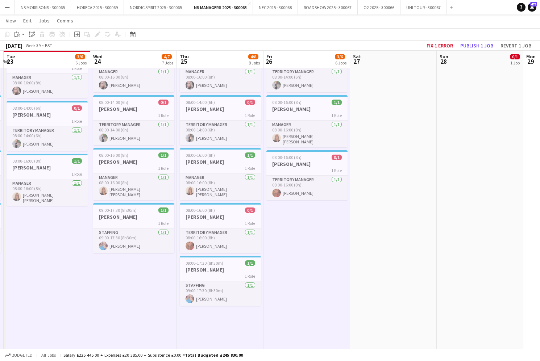
scroll to position [0, 257]
click at [480, 157] on app-date-cell "08:00-13:00 (5h) 0/1 [PERSON_NAME] 1 Role Territory Manager [DATE] 08:00-13:00 …" at bounding box center [479, 209] width 87 height 656
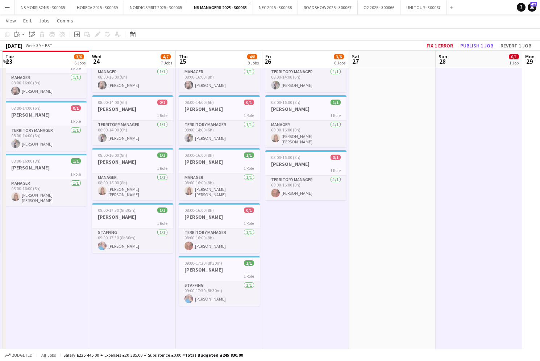
click at [17, 36] on icon "Paste" at bounding box center [17, 35] width 6 height 6
click at [30, 61] on link "Paste with crew Command Shift V" at bounding box center [47, 60] width 57 height 7
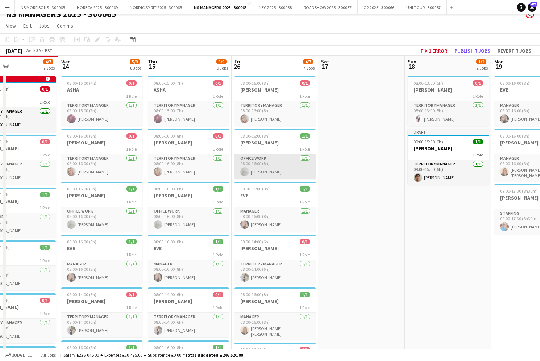
scroll to position [0, 289]
click at [481, 51] on button "Publish 7 jobs" at bounding box center [473, 50] width 42 height 9
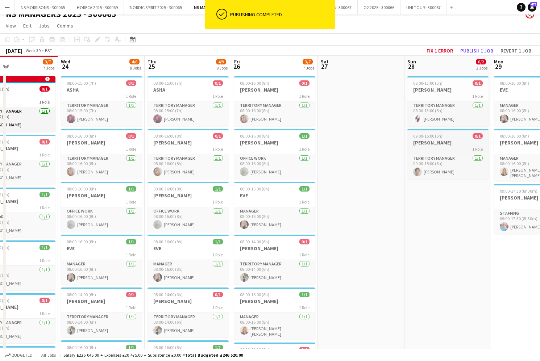
click at [441, 154] on app-job-card "09:00-15:00 (6h) 0/1 [PERSON_NAME] 1 Role Territory Manager [DATE] 09:00-15:00 …" at bounding box center [447, 154] width 81 height 50
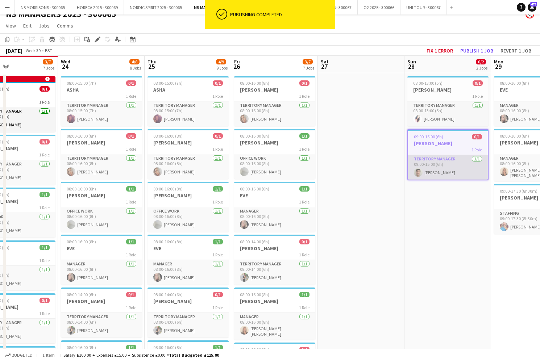
click at [440, 159] on app-card-role "Territory Manager [DATE] 09:00-15:00 (6h) [PERSON_NAME]" at bounding box center [448, 167] width 80 height 25
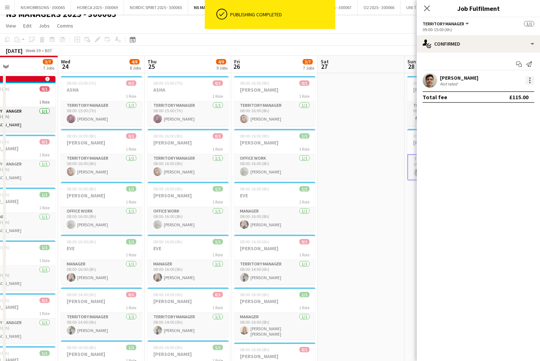
click at [526, 78] on div at bounding box center [530, 80] width 9 height 9
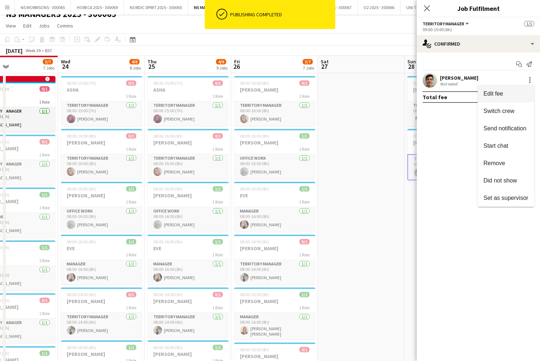
click at [503, 94] on span "Edit fee" at bounding box center [494, 94] width 20 height 6
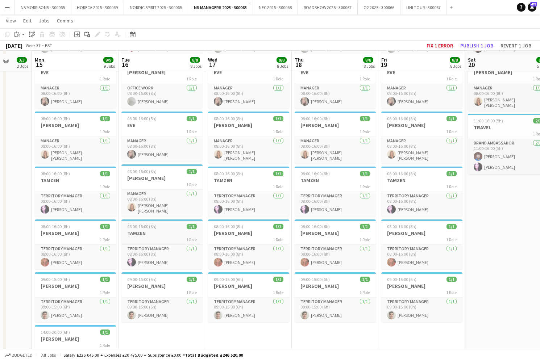
scroll to position [187, 0]
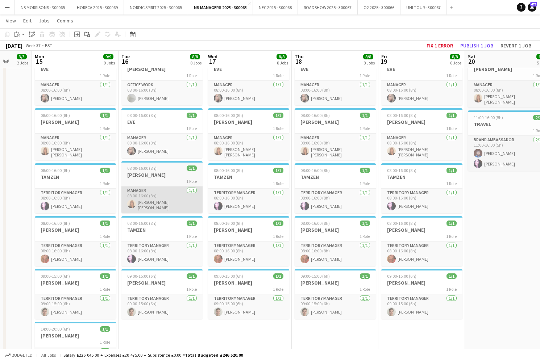
drag, startPoint x: 159, startPoint y: 221, endPoint x: 135, endPoint y: 187, distance: 41.4
click at [159, 221] on div "08:00-16:00 (8h) 1/1" at bounding box center [161, 223] width 81 height 5
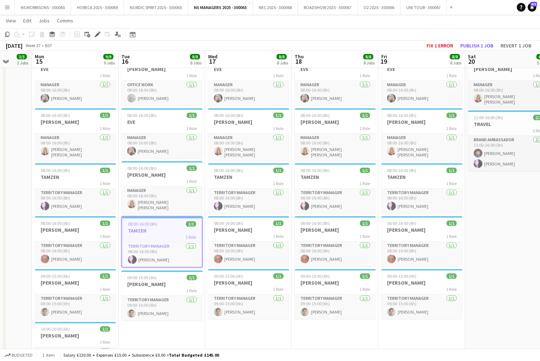
drag, startPoint x: 10, startPoint y: 33, endPoint x: 50, endPoint y: 48, distance: 42.8
click at [10, 33] on icon "Copy" at bounding box center [7, 35] width 6 height 6
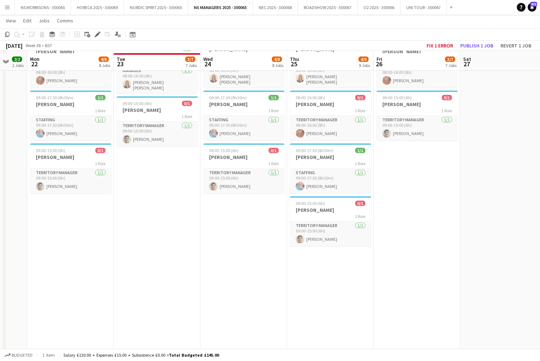
scroll to position [316, 0]
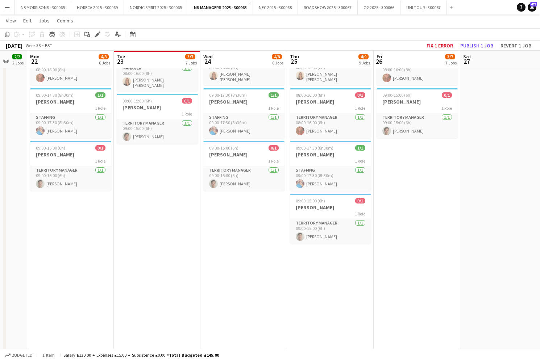
drag, startPoint x: 88, startPoint y: 217, endPoint x: 124, endPoint y: 211, distance: 35.8
click at [88, 217] on app-date-cell "08:00-15:00 (7h) 0/1 ASHA 1 Role Territory Manager [DATE] 08:00-15:00 (7h) [PER…" at bounding box center [70, 93] width 87 height 656
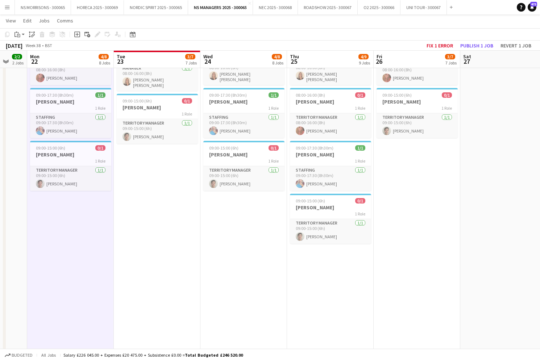
click at [158, 201] on app-date-cell "1 error alert-circle 08:00-15:00 (7h) 0/1 ASHA 1 Role Territory Manager [DATE] …" at bounding box center [157, 93] width 87 height 656
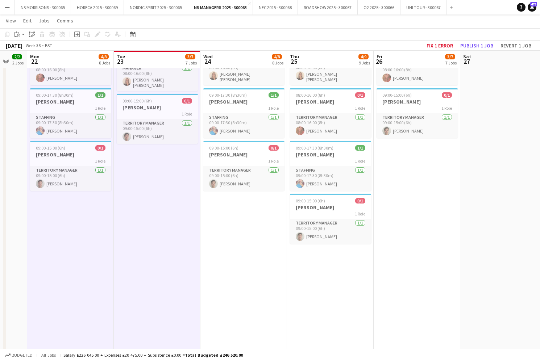
drag, startPoint x: 221, startPoint y: 228, endPoint x: 312, endPoint y: 265, distance: 98.8
click at [226, 228] on app-calendar-viewport "Sat 20 6/6 5 Jobs Sun 21 2/2 2 Jobs Mon 22 4/8 8 Jobs Tue 23 3/7 7 Jobs Wed 24 …" at bounding box center [270, 67] width 540 height 709
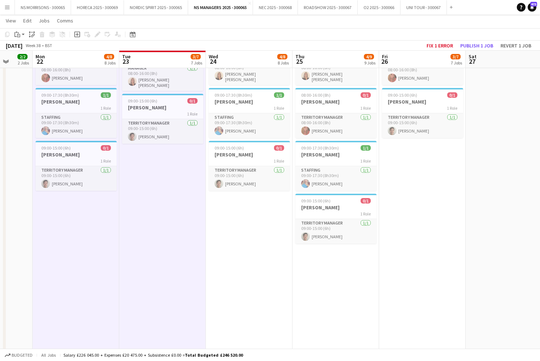
click at [333, 280] on app-date-cell "08:00-15:00 (7h) 0/1 ASHA 1 Role Territory Manager [DATE] 08:00-15:00 (7h) [PER…" at bounding box center [336, 93] width 87 height 656
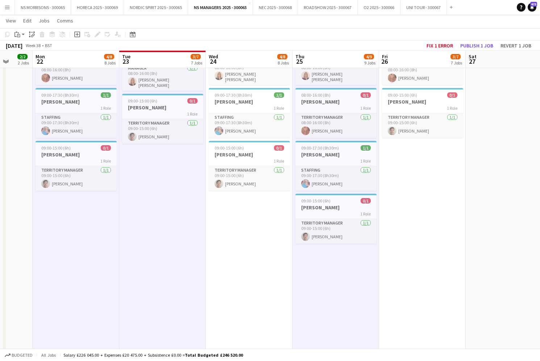
drag, startPoint x: 270, startPoint y: 263, endPoint x: 348, endPoint y: 250, distance: 78.2
click at [271, 262] on app-date-cell "08:00-15:00 (7h) 0/1 ASHA 1 Role Territory Manager [DATE] 08:00-15:00 (7h) [PER…" at bounding box center [249, 93] width 87 height 656
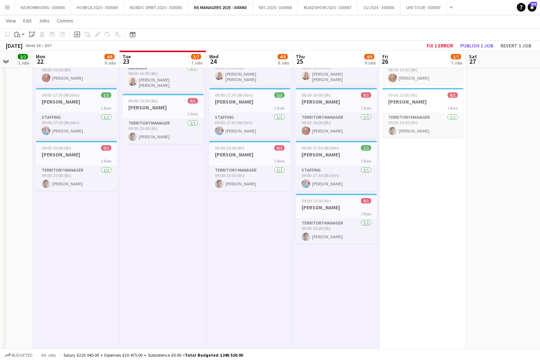
drag, startPoint x: 407, startPoint y: 219, endPoint x: 413, endPoint y: 213, distance: 8.5
click at [406, 219] on app-date-cell "08:00-16:00 (8h) 0/1 [PERSON_NAME] 1 Role Territory Manager [DATE] 08:00-16:00 …" at bounding box center [423, 93] width 87 height 656
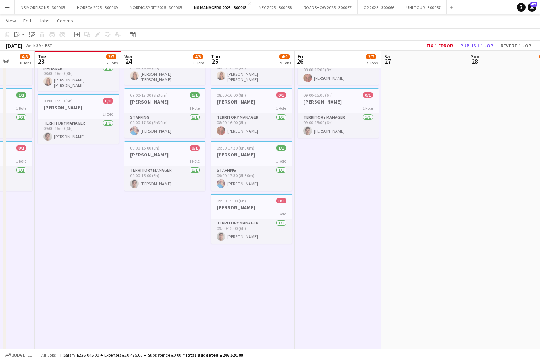
scroll to position [0, 316]
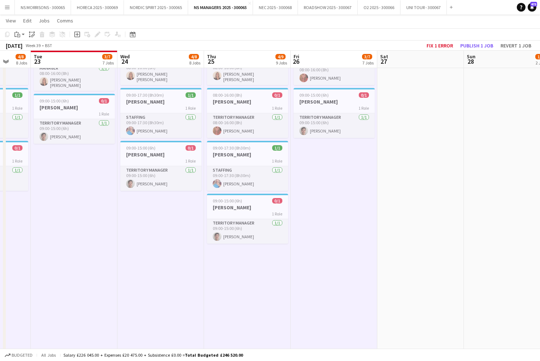
click at [490, 121] on app-date-cell "08:00-13:00 (5h) 0/1 [PERSON_NAME] 1 Role Territory Manager [DATE] 08:00-13:00 …" at bounding box center [507, 93] width 87 height 656
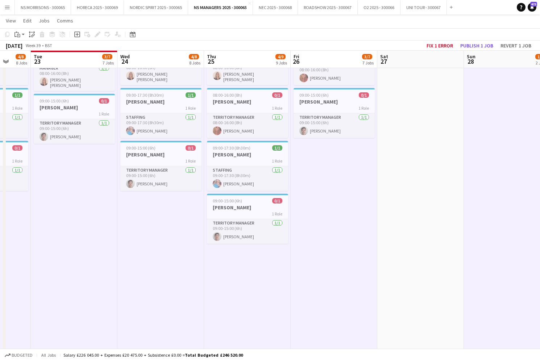
drag, startPoint x: 21, startPoint y: 34, endPoint x: 22, endPoint y: 54, distance: 20.3
click at [21, 34] on div "Paste" at bounding box center [17, 34] width 9 height 9
click at [22, 63] on link "Paste with crew Command Shift V" at bounding box center [47, 60] width 57 height 7
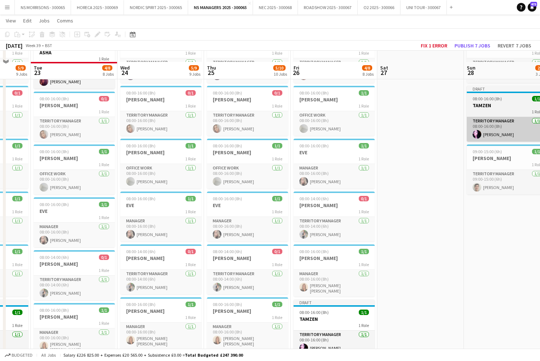
scroll to position [48, 0]
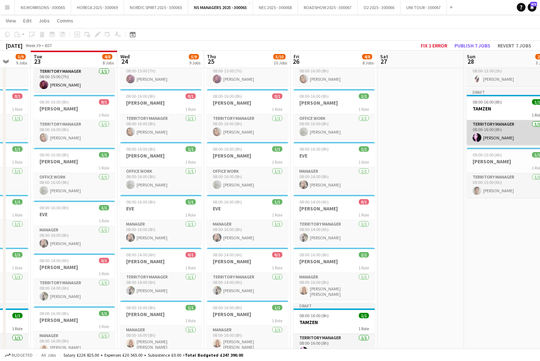
click at [510, 130] on app-card-role "Territory Manager [DATE] 08:00-16:00 (8h) [PERSON_NAME]" at bounding box center [507, 132] width 81 height 25
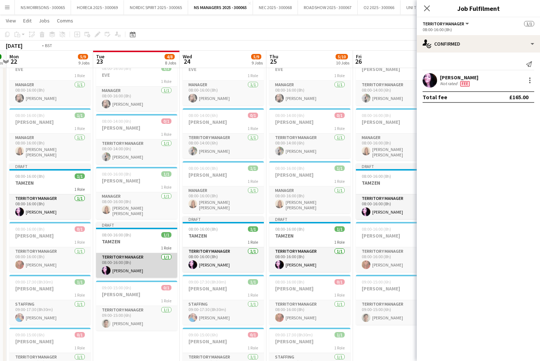
scroll to position [0, 247]
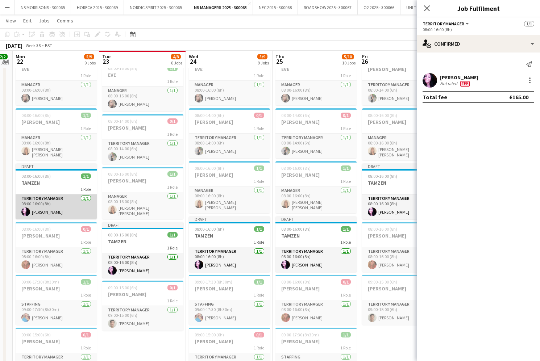
drag, startPoint x: 51, startPoint y: 196, endPoint x: 71, endPoint y: 212, distance: 24.8
click at [51, 196] on app-card-role "Territory Manager [DATE] 08:00-16:00 (8h) [PERSON_NAME]" at bounding box center [56, 207] width 81 height 25
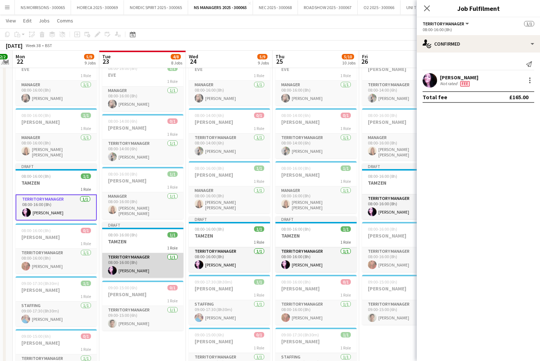
drag, startPoint x: 130, startPoint y: 256, endPoint x: 162, endPoint y: 255, distance: 31.9
click at [131, 256] on app-card-role "Territory Manager [DATE] 08:00-16:00 (8h) [PERSON_NAME]" at bounding box center [142, 265] width 81 height 25
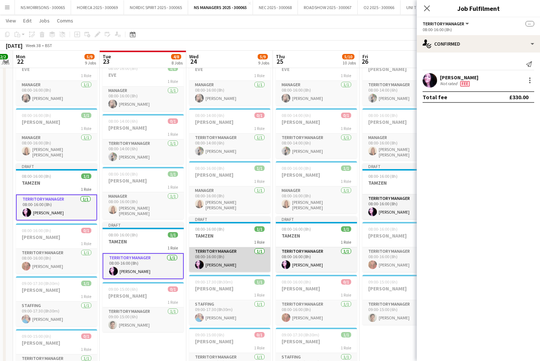
drag, startPoint x: 215, startPoint y: 253, endPoint x: 219, endPoint y: 252, distance: 4.4
click at [215, 253] on app-card-role "Territory Manager [DATE] 08:00-16:00 (8h) [PERSON_NAME]" at bounding box center [229, 260] width 81 height 25
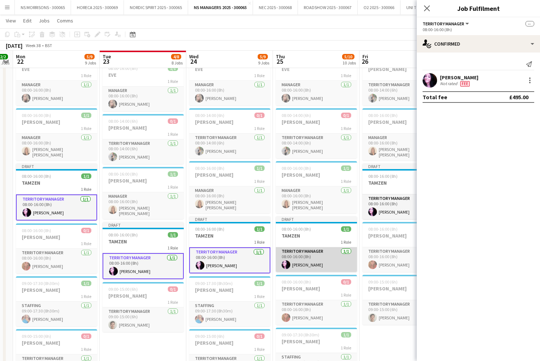
click at [304, 252] on app-card-role "Territory Manager [DATE] 08:00-16:00 (8h) [PERSON_NAME]" at bounding box center [316, 260] width 81 height 25
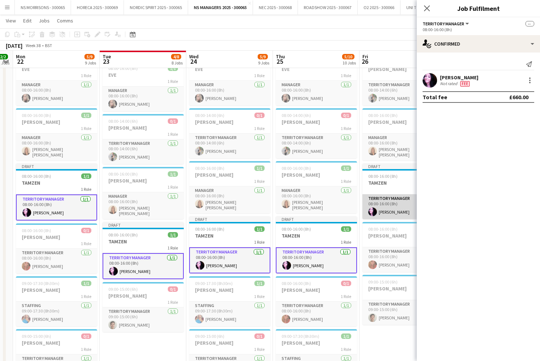
click at [380, 196] on app-card-role "Territory Manager [DATE] 08:00-16:00 (8h) [PERSON_NAME]" at bounding box center [402, 207] width 81 height 25
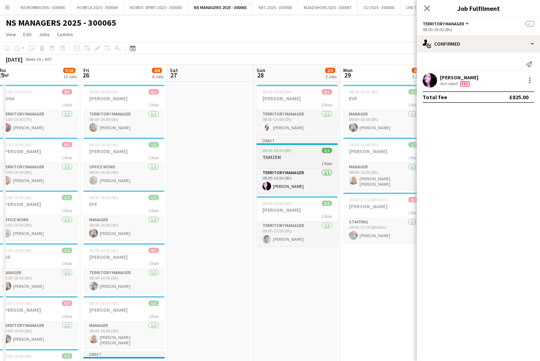
scroll to position [0, 0]
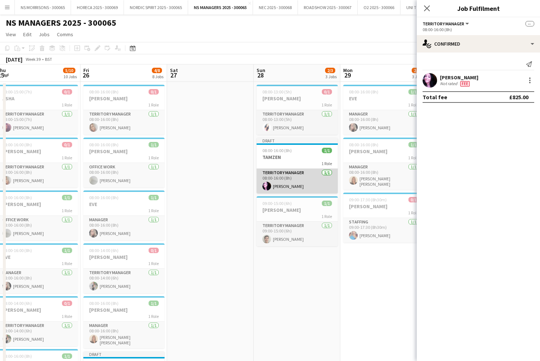
click at [289, 181] on app-card-role "Territory Manager [DATE] 08:00-16:00 (8h) [PERSON_NAME]" at bounding box center [297, 181] width 81 height 25
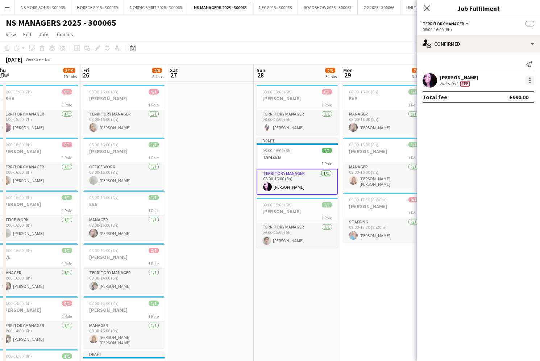
click at [531, 80] on div at bounding box center [530, 80] width 9 height 9
click at [509, 100] on button "Edit fee" at bounding box center [506, 93] width 57 height 17
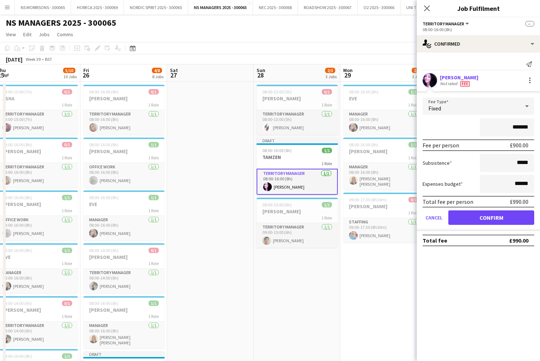
click at [517, 125] on input "*******" at bounding box center [507, 128] width 54 height 18
type input "*******"
click at [480, 221] on button "Confirm" at bounding box center [491, 218] width 86 height 14
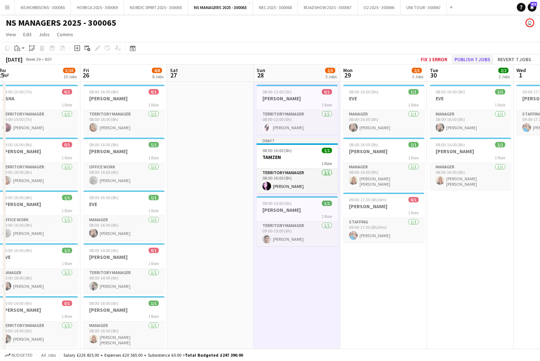
click at [460, 59] on button "Publish 7 jobs" at bounding box center [473, 59] width 42 height 9
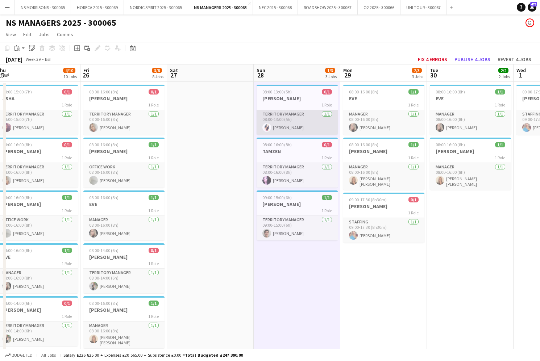
scroll to position [0, 199]
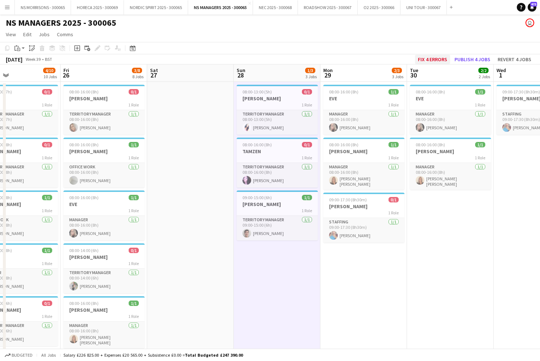
click at [434, 61] on button "Fix 4 errors" at bounding box center [432, 59] width 35 height 9
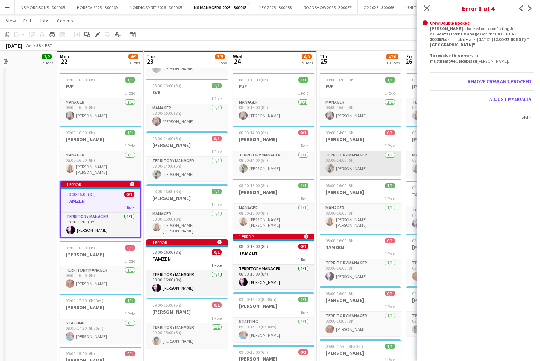
scroll to position [0, 204]
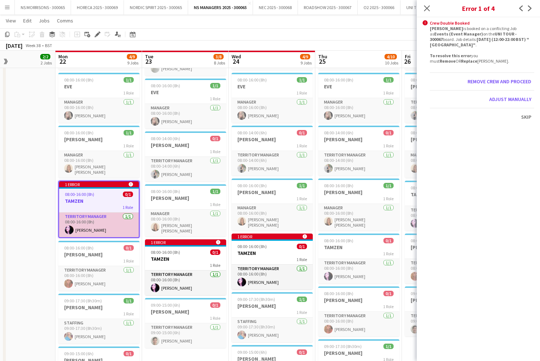
click at [104, 225] on app-card-role "Territory Manager [DATE] 08:00-16:00 (8h) [PERSON_NAME]" at bounding box center [99, 225] width 80 height 25
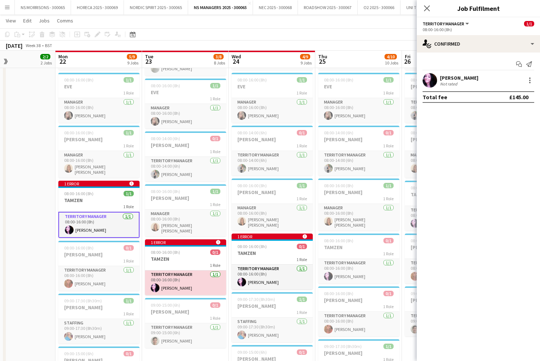
drag, startPoint x: 165, startPoint y: 276, endPoint x: 189, endPoint y: 275, distance: 23.9
click at [166, 276] on app-card-role "Territory Manager [DATE] 08:00-16:00 (8h) [PERSON_NAME]" at bounding box center [185, 283] width 81 height 25
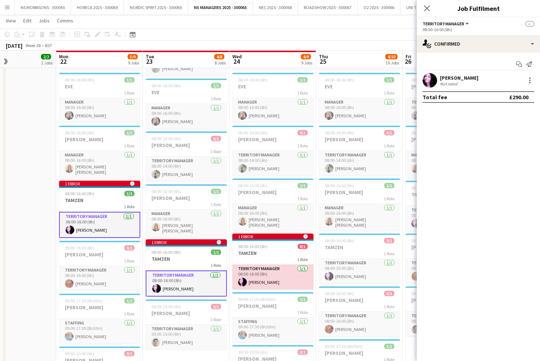
drag, startPoint x: 248, startPoint y: 276, endPoint x: 279, endPoint y: 263, distance: 33.8
click at [248, 276] on app-card-role "Territory Manager [DATE] 08:00-16:00 (8h) [PERSON_NAME]" at bounding box center [272, 277] width 81 height 25
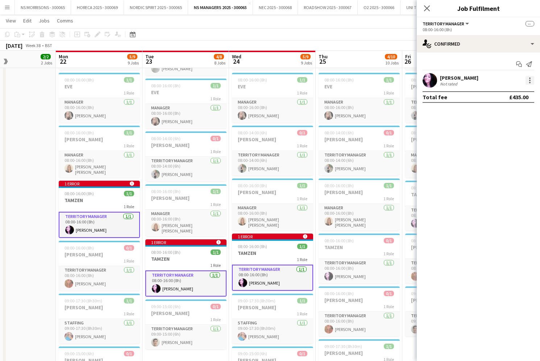
click at [530, 79] on div at bounding box center [530, 80] width 9 height 9
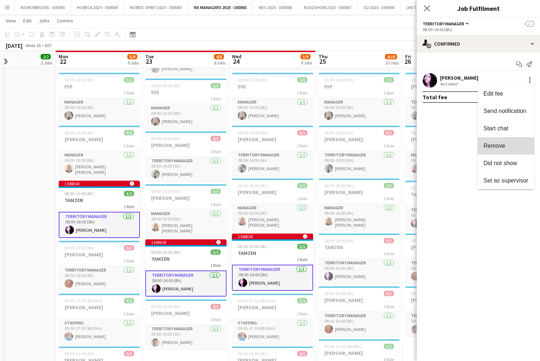
click at [503, 150] on button "Remove" at bounding box center [506, 145] width 57 height 17
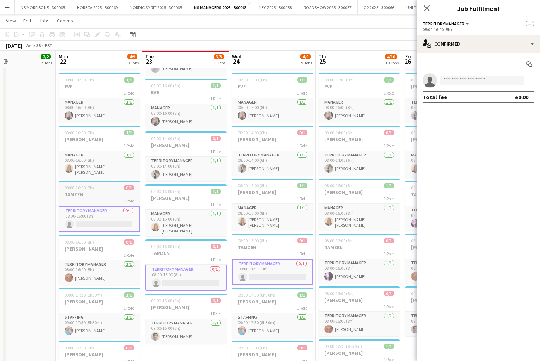
click at [101, 187] on div "08:00-16:00 (8h) 0/1" at bounding box center [99, 187] width 81 height 5
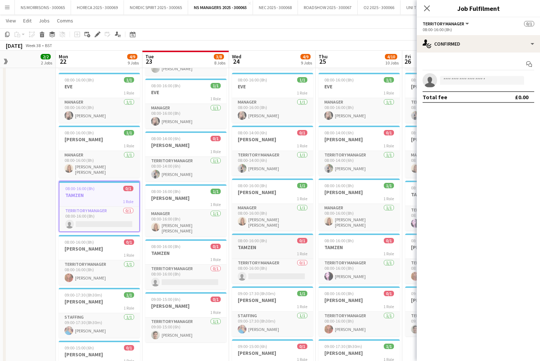
drag, startPoint x: 170, startPoint y: 253, endPoint x: 248, endPoint y: 255, distance: 78.3
click at [171, 253] on h3 "TAMZEN" at bounding box center [185, 253] width 81 height 7
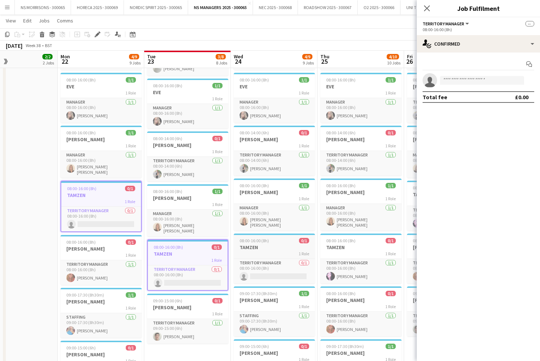
drag, startPoint x: 274, startPoint y: 248, endPoint x: 257, endPoint y: 233, distance: 23.2
click at [274, 248] on h3 "TAMZEN" at bounding box center [274, 247] width 81 height 7
click at [41, 35] on icon "Delete" at bounding box center [42, 35] width 6 height 6
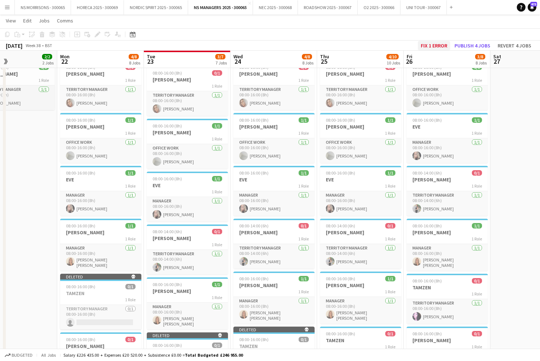
click at [425, 50] on button "Fix 1 error" at bounding box center [434, 45] width 32 height 9
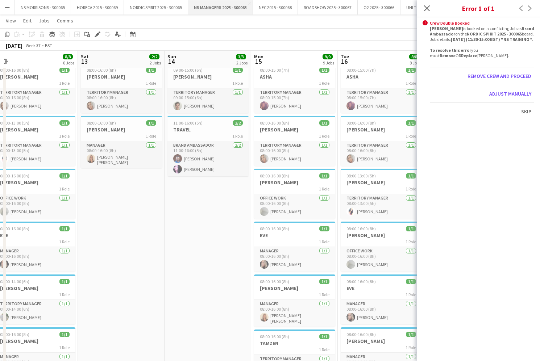
scroll to position [0, 174]
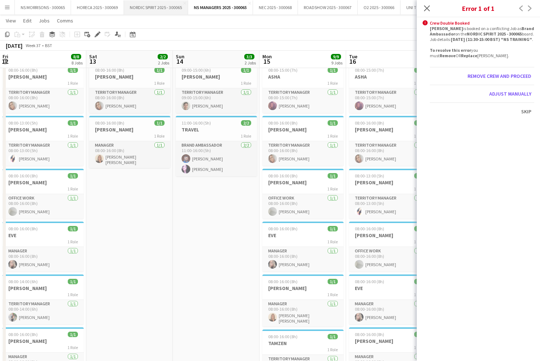
click at [156, 5] on button "NORDIC SPIRIT 2025 - 300065 Close" at bounding box center [156, 7] width 64 height 14
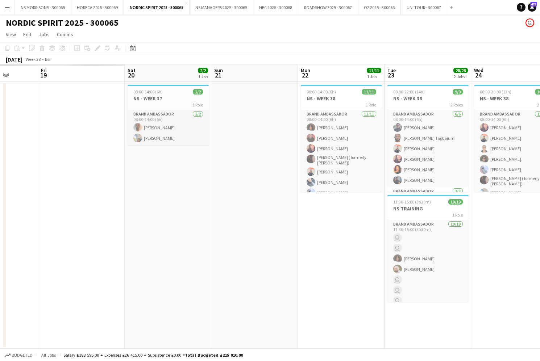
scroll to position [0, 165]
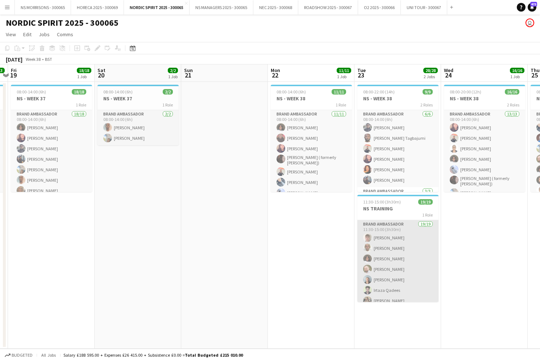
click at [377, 249] on app-card-role "Brand Ambassador 19/19 11:30-15:00 (3h30m) [PERSON_NAME] [PERSON_NAME] [PERSON_…" at bounding box center [397, 327] width 81 height 214
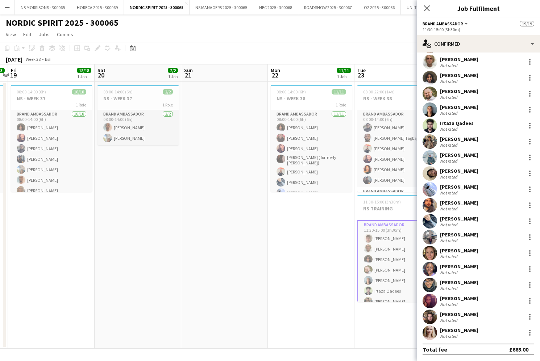
scroll to position [34, 0]
click at [531, 302] on div at bounding box center [530, 301] width 9 height 9
click at [498, 254] on span "Remove" at bounding box center [495, 253] width 22 height 6
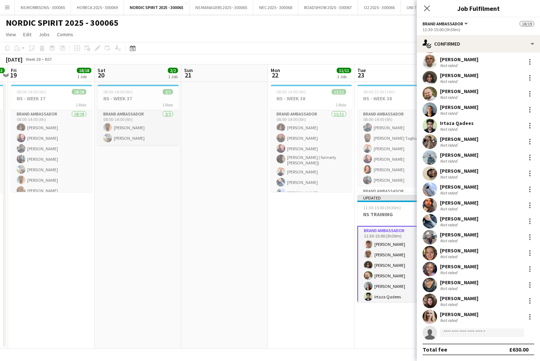
click at [254, 203] on app-date-cell at bounding box center [224, 215] width 87 height 267
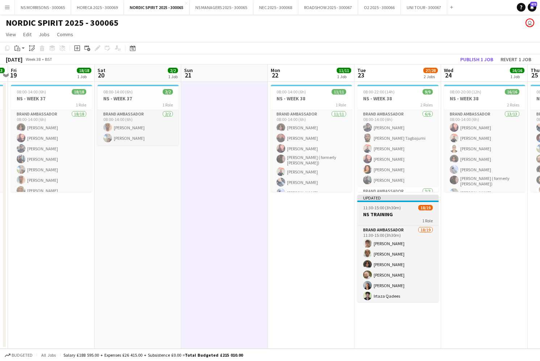
scroll to position [0, 0]
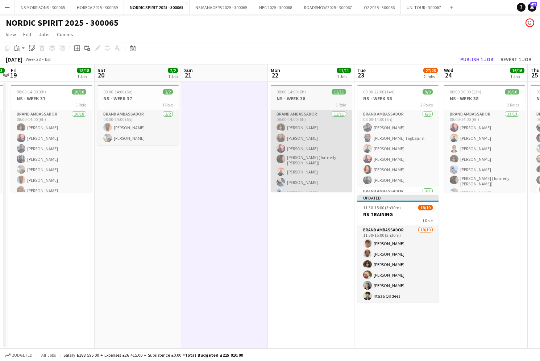
drag, startPoint x: 395, startPoint y: 216, endPoint x: 297, endPoint y: 164, distance: 110.7
click at [395, 216] on h3 "NS TRAINING" at bounding box center [397, 214] width 81 height 7
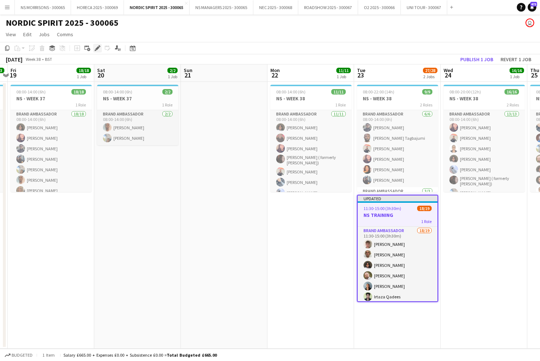
click at [98, 50] on icon "Edit" at bounding box center [98, 48] width 6 height 6
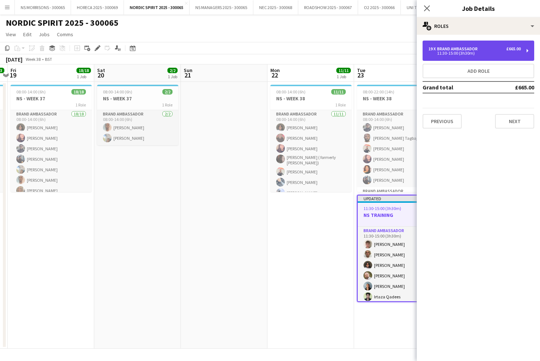
click at [428, 49] on div "19 x Brand Ambassador £665.00 11:30-15:00 (3h30m)" at bounding box center [479, 51] width 112 height 20
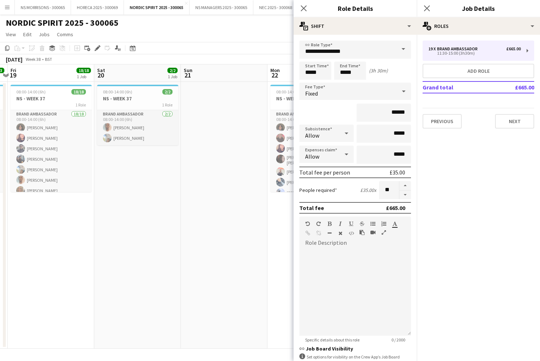
drag, startPoint x: 405, startPoint y: 194, endPoint x: 298, endPoint y: 222, distance: 110.3
click at [405, 194] on button "button" at bounding box center [405, 195] width 12 height 9
type input "**"
click at [173, 231] on app-date-cell "08:00-14:00 (6h) 2/2 NS - WEEK 37 1 Role Brand Ambassador [DATE] 08:00-14:00 (6…" at bounding box center [137, 215] width 87 height 267
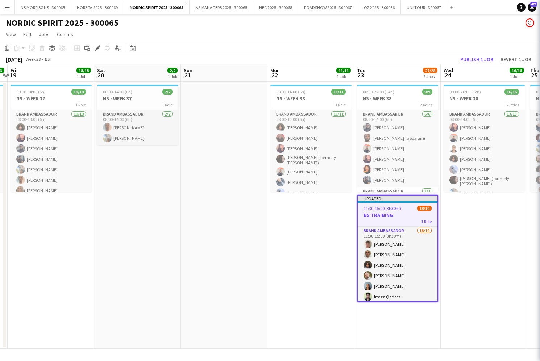
scroll to position [0, 165]
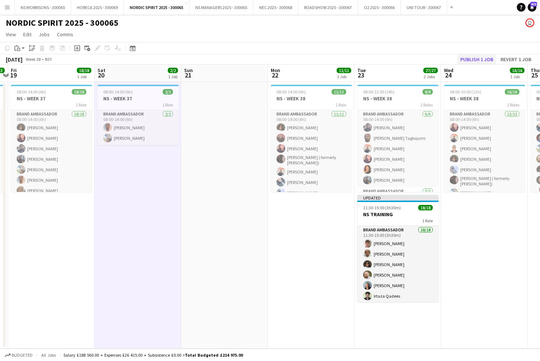
click at [465, 61] on button "Publish 1 job" at bounding box center [476, 59] width 39 height 9
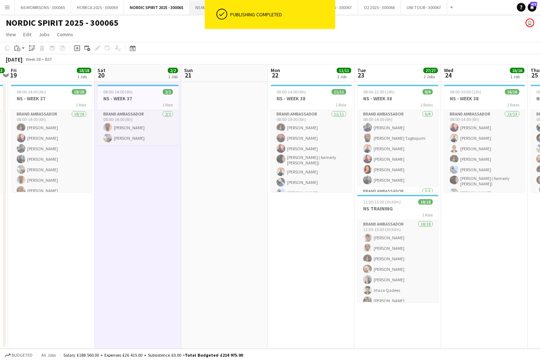
click at [199, 11] on button "NS MANAGERS 2025 - 300065 Close" at bounding box center [222, 7] width 64 height 14
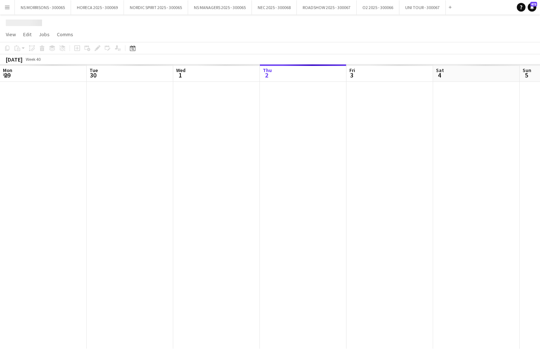
scroll to position [0, 173]
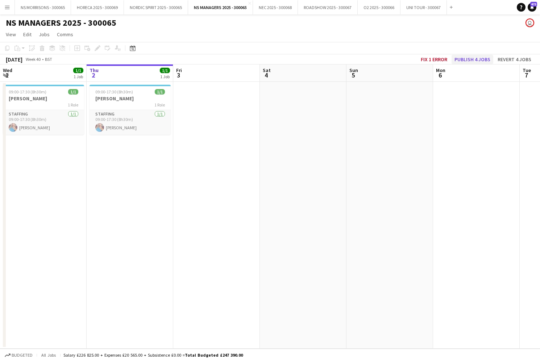
click at [462, 60] on button "Publish 4 jobs" at bounding box center [473, 59] width 42 height 9
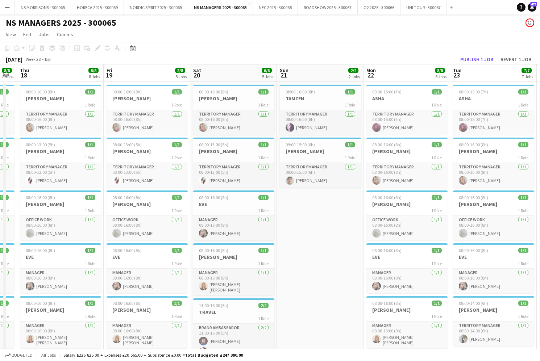
scroll to position [0, 223]
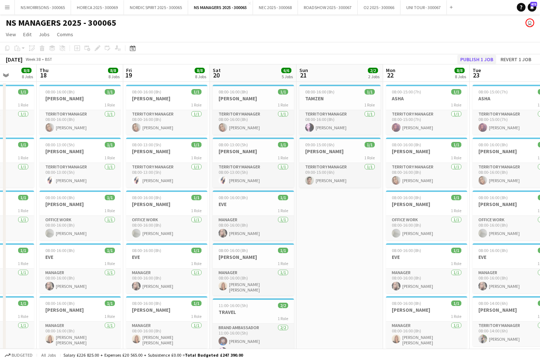
click at [482, 58] on button "Publish 1 job" at bounding box center [476, 59] width 39 height 9
click at [478, 61] on button "Publish 1 job" at bounding box center [476, 59] width 39 height 9
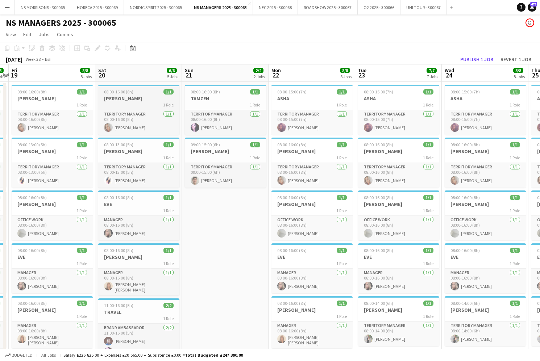
scroll to position [0, 252]
click at [119, 97] on h3 "[PERSON_NAME]" at bounding box center [138, 98] width 81 height 7
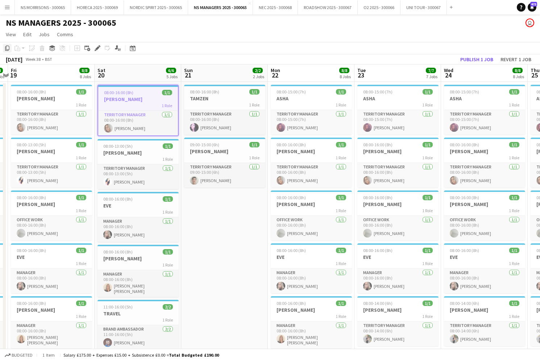
click at [9, 49] on icon at bounding box center [7, 48] width 4 height 5
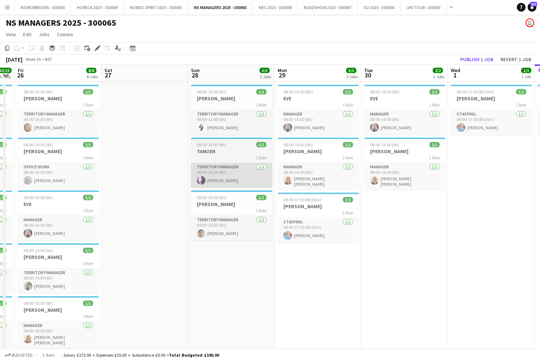
scroll to position [0, 156]
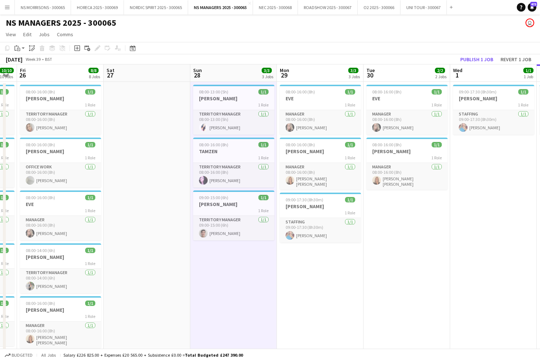
drag, startPoint x: 18, startPoint y: 49, endPoint x: 31, endPoint y: 68, distance: 22.8
click at [19, 49] on icon "Paste" at bounding box center [17, 48] width 6 height 6
drag, startPoint x: 150, startPoint y: 114, endPoint x: 62, endPoint y: 71, distance: 97.4
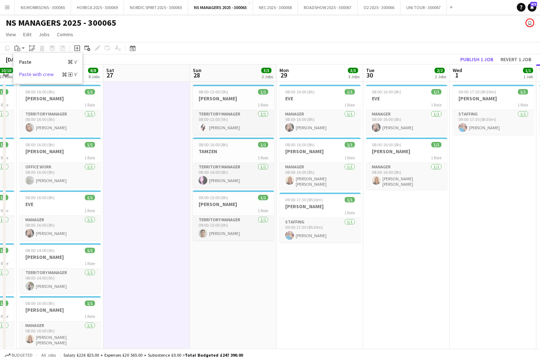
click at [33, 75] on link "Paste with crew Command Shift V" at bounding box center [47, 74] width 57 height 7
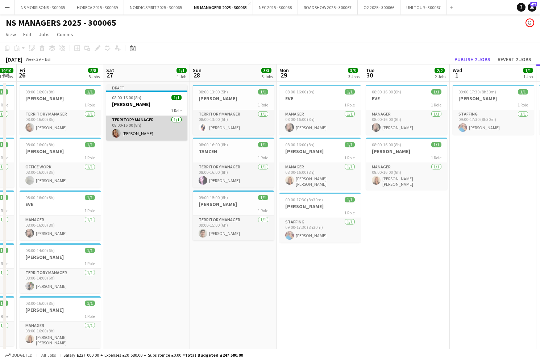
click at [138, 127] on app-card-role "Territory Manager [DATE] 08:00-16:00 (8h) [PERSON_NAME]" at bounding box center [146, 128] width 81 height 25
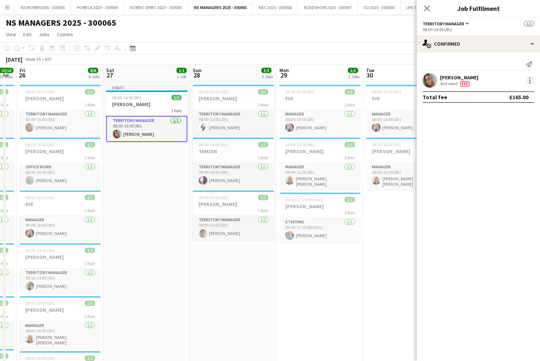
click at [531, 82] on div at bounding box center [530, 80] width 9 height 9
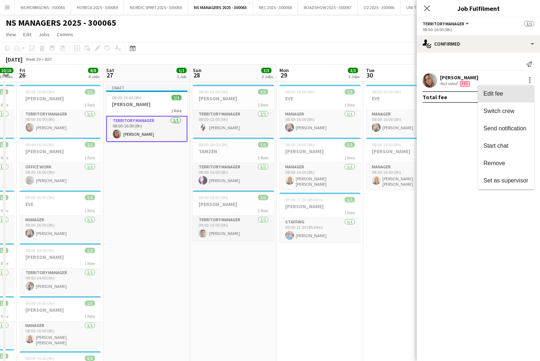
drag, startPoint x: 514, startPoint y: 98, endPoint x: 522, endPoint y: 105, distance: 9.8
click at [514, 98] on button "Edit fee" at bounding box center [506, 93] width 57 height 17
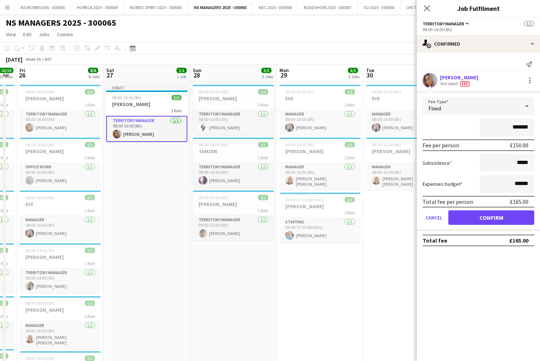
drag, startPoint x: 512, startPoint y: 124, endPoint x: 532, endPoint y: 122, distance: 20.1
click at [534, 125] on input "*******" at bounding box center [507, 128] width 54 height 18
type input "****"
drag, startPoint x: 489, startPoint y: 218, endPoint x: 485, endPoint y: 220, distance: 4.5
click at [489, 218] on button "Confirm" at bounding box center [491, 218] width 86 height 14
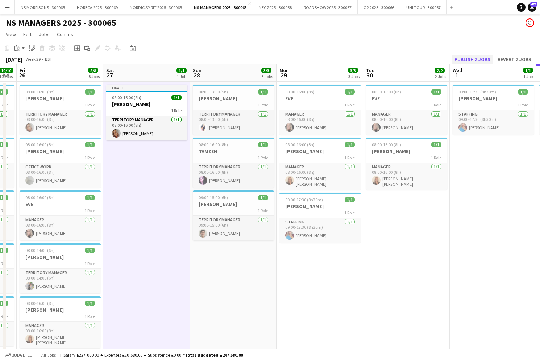
click at [470, 61] on button "Publish 2 jobs" at bounding box center [473, 59] width 42 height 9
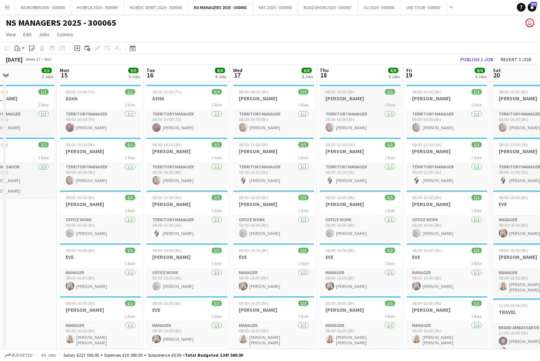
scroll to position [0, 0]
